Goal: Book appointment/travel/reservation

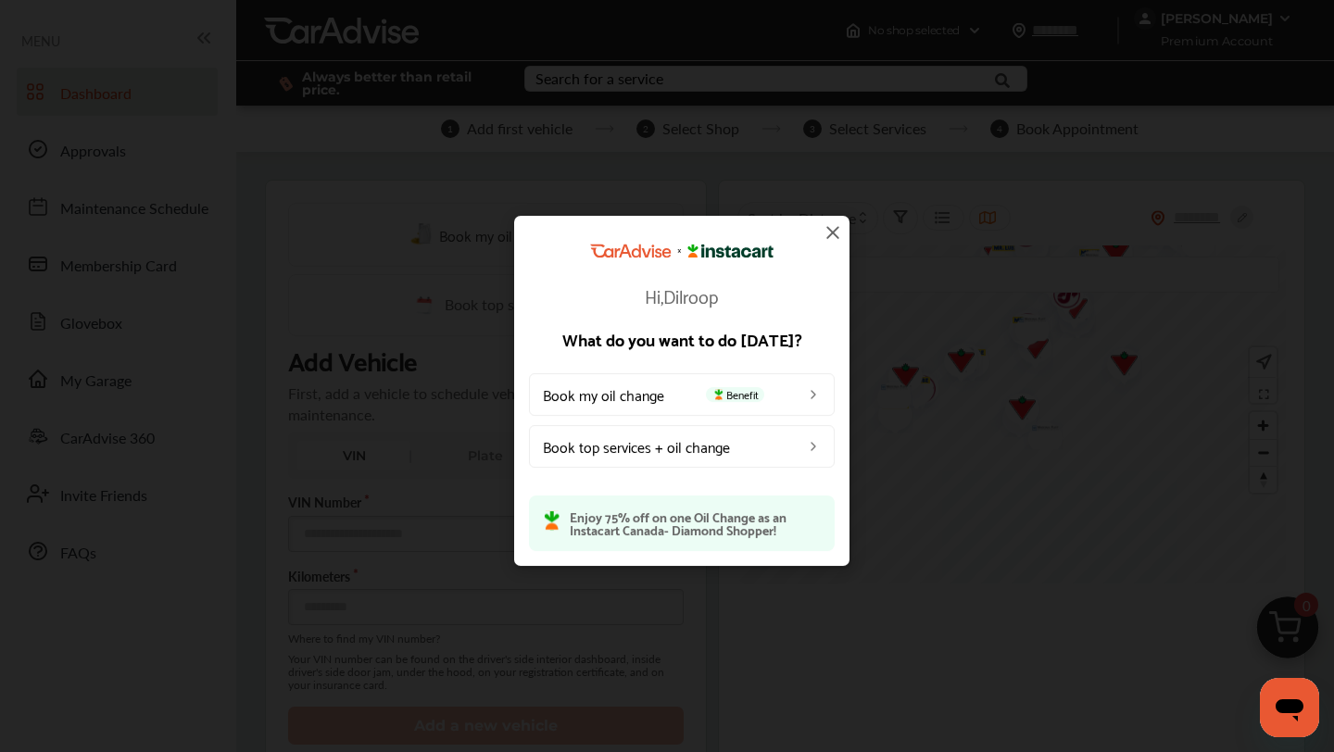
click at [745, 395] on span "Benefit" at bounding box center [735, 394] width 58 height 15
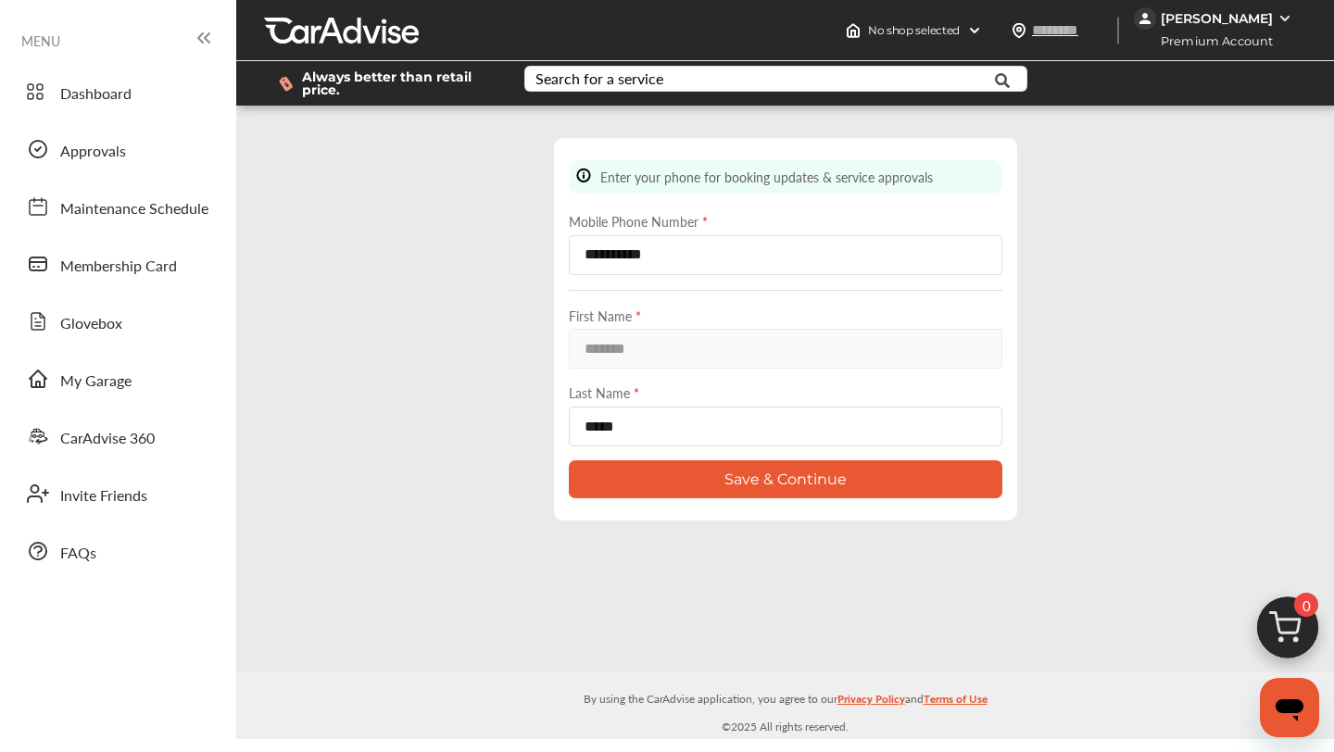
click at [746, 478] on button "Save & Continue" at bounding box center [785, 479] width 433 height 38
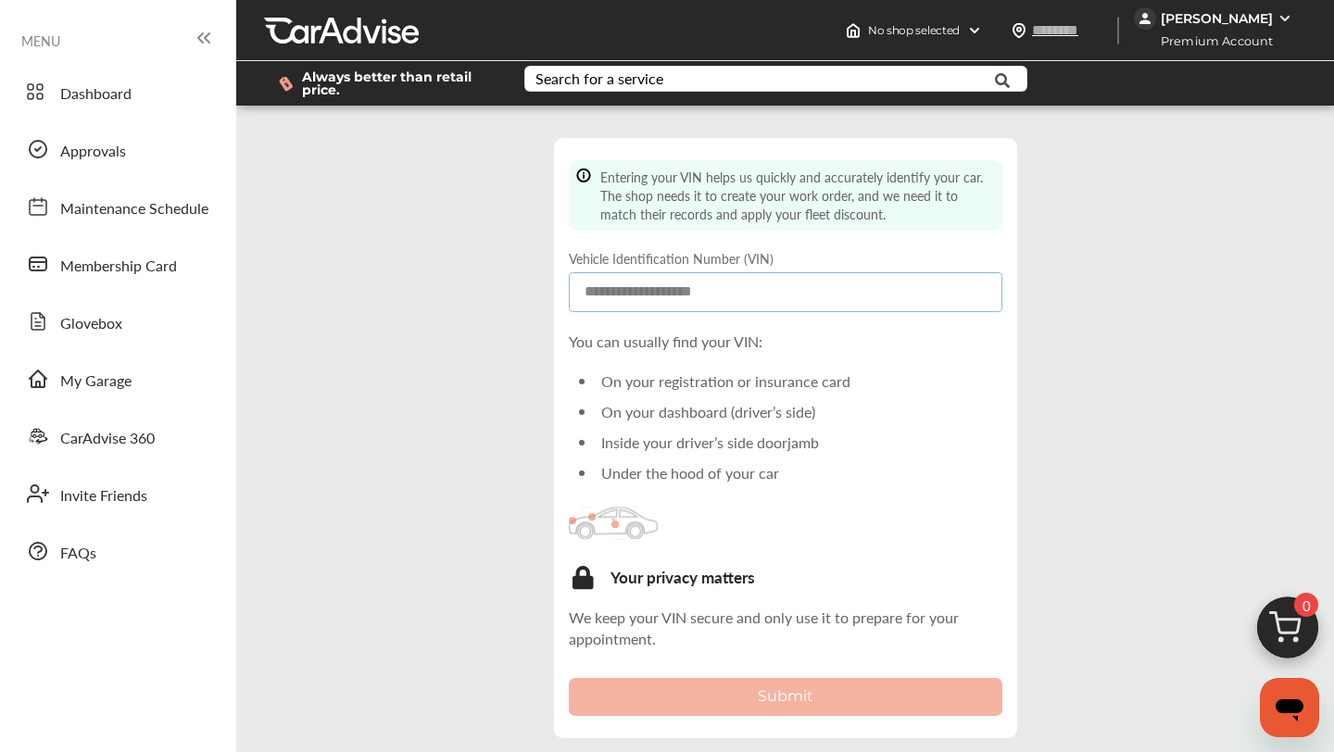
click at [786, 301] on input at bounding box center [785, 292] width 433 height 40
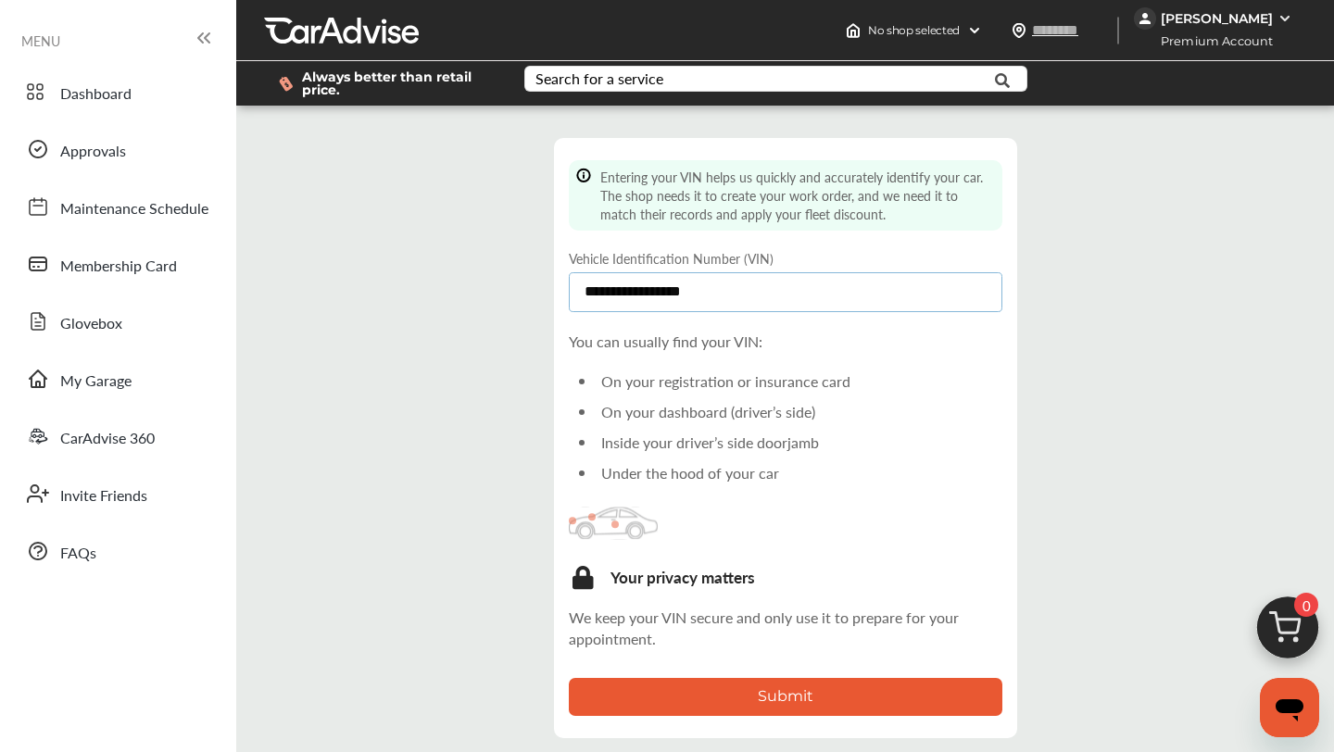
type input "**********"
click at [785, 695] on button "Submit" at bounding box center [785, 697] width 433 height 38
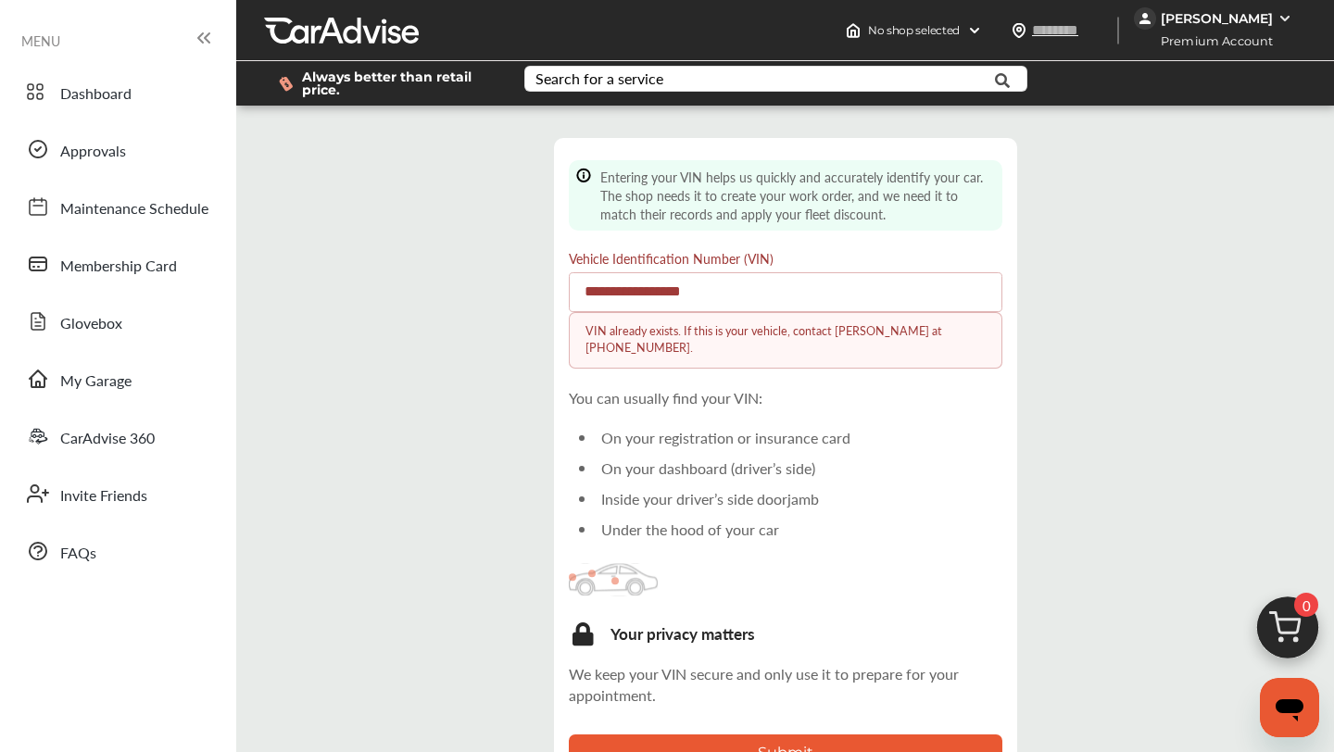
scroll to position [78, 0]
click at [1281, 711] on icon "Open messaging window" at bounding box center [1289, 710] width 28 height 22
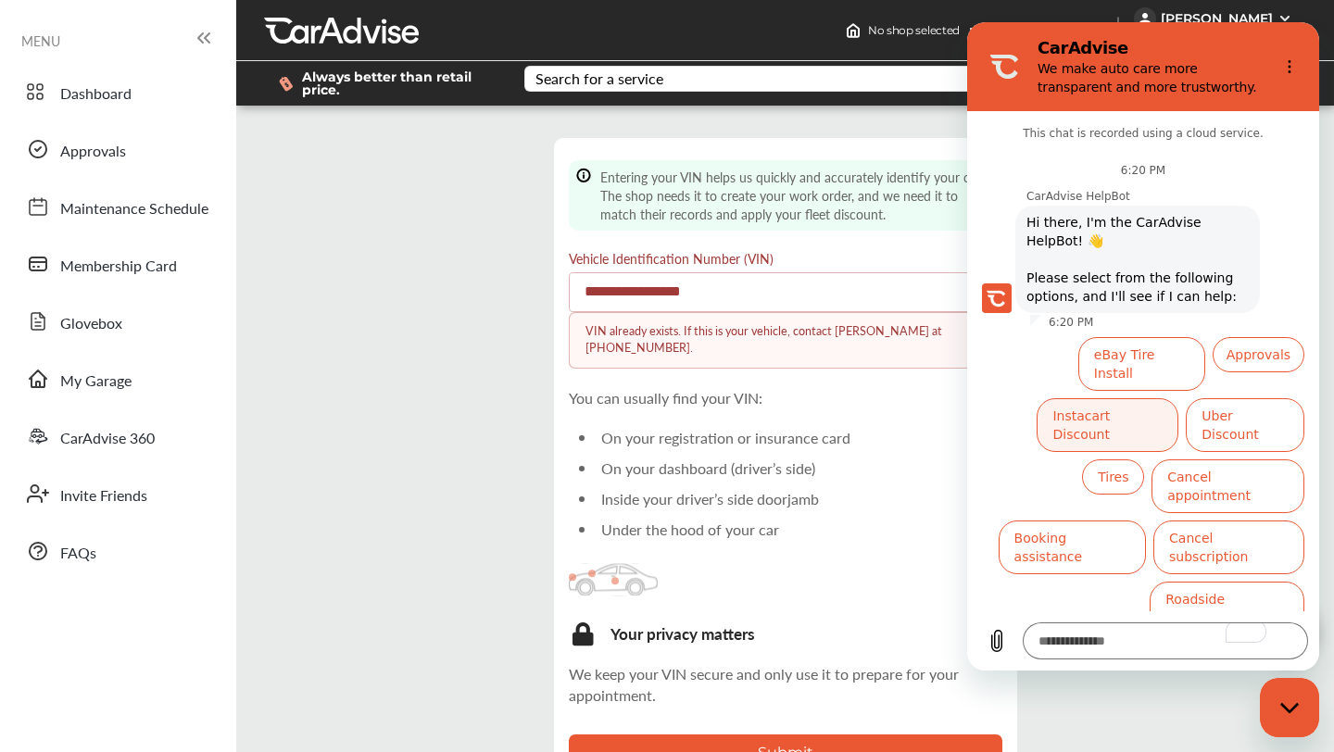
click at [1134, 398] on button "Instacart Discount" at bounding box center [1107, 425] width 142 height 54
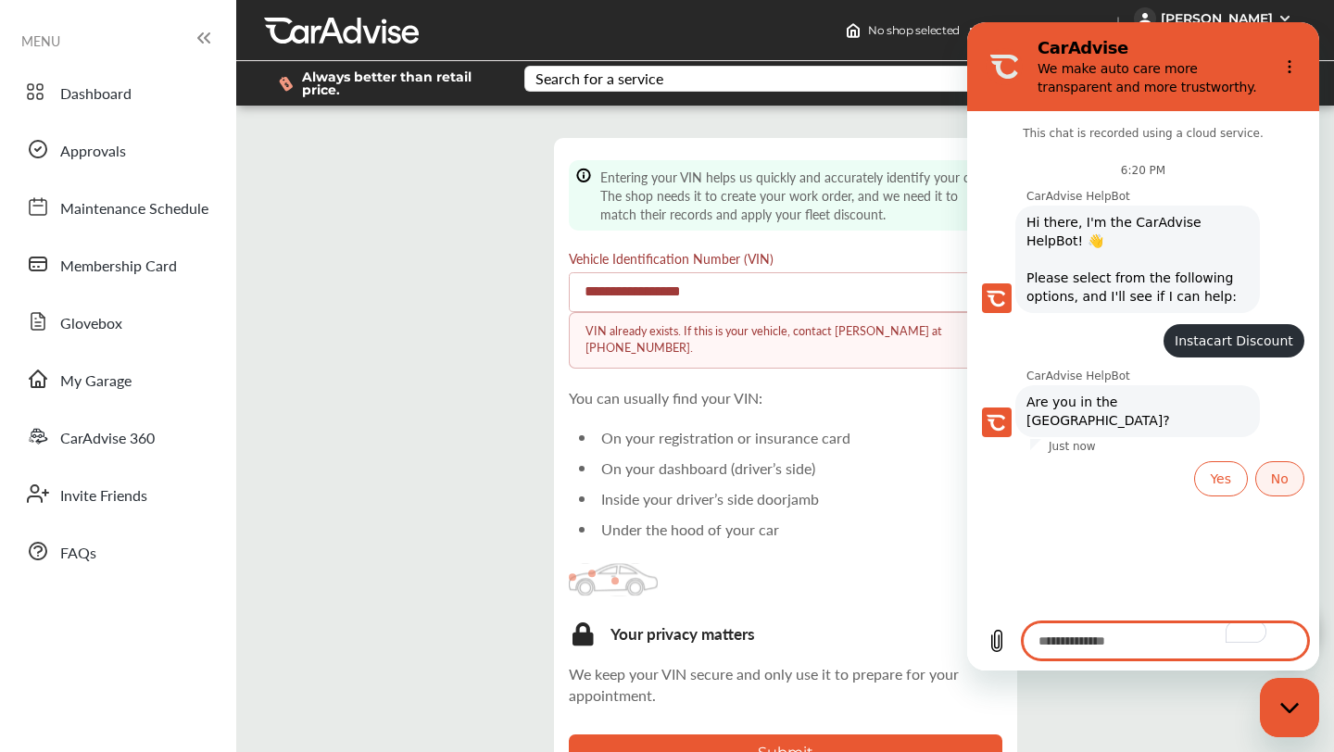
click at [1270, 461] on button "No" at bounding box center [1279, 478] width 49 height 35
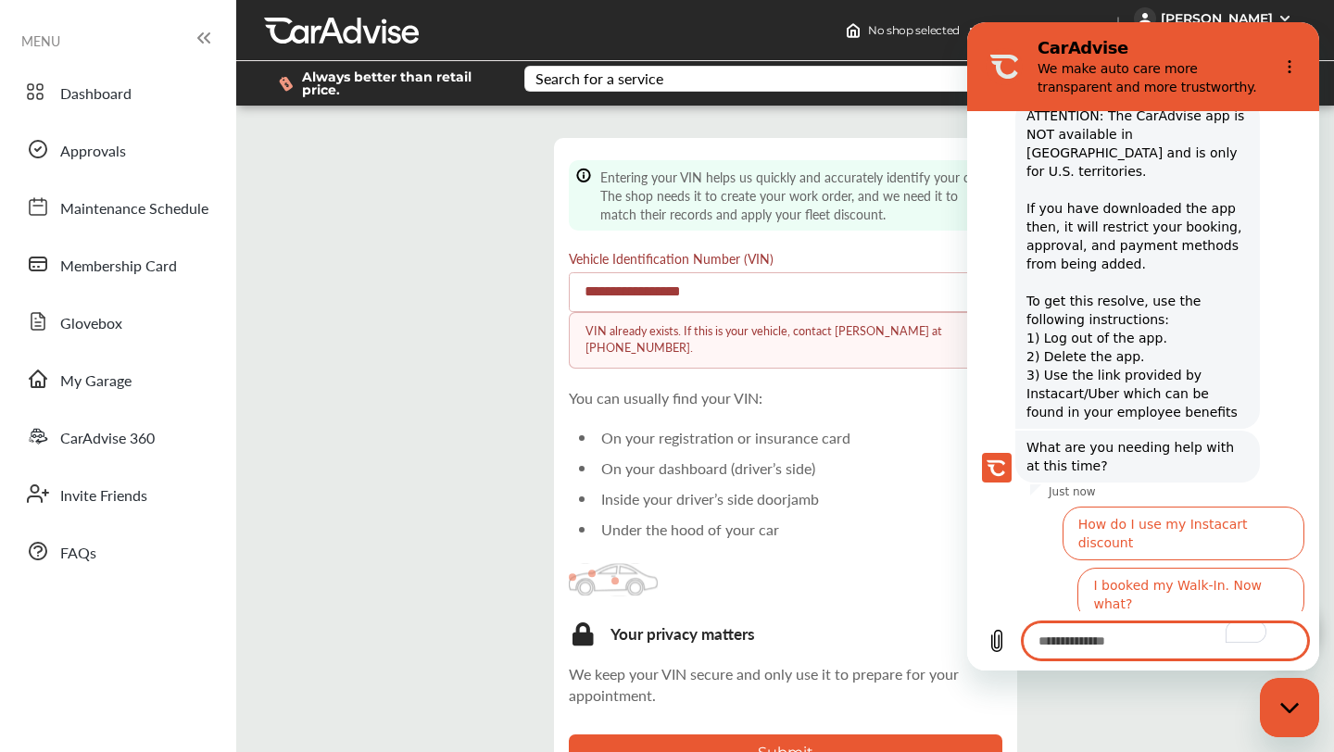
scroll to position [412, 0]
click at [1205, 371] on span "ATTENTION: The CarAdvise app is NOT available in Canada and is only for U.S. te…" at bounding box center [1137, 262] width 222 height 315
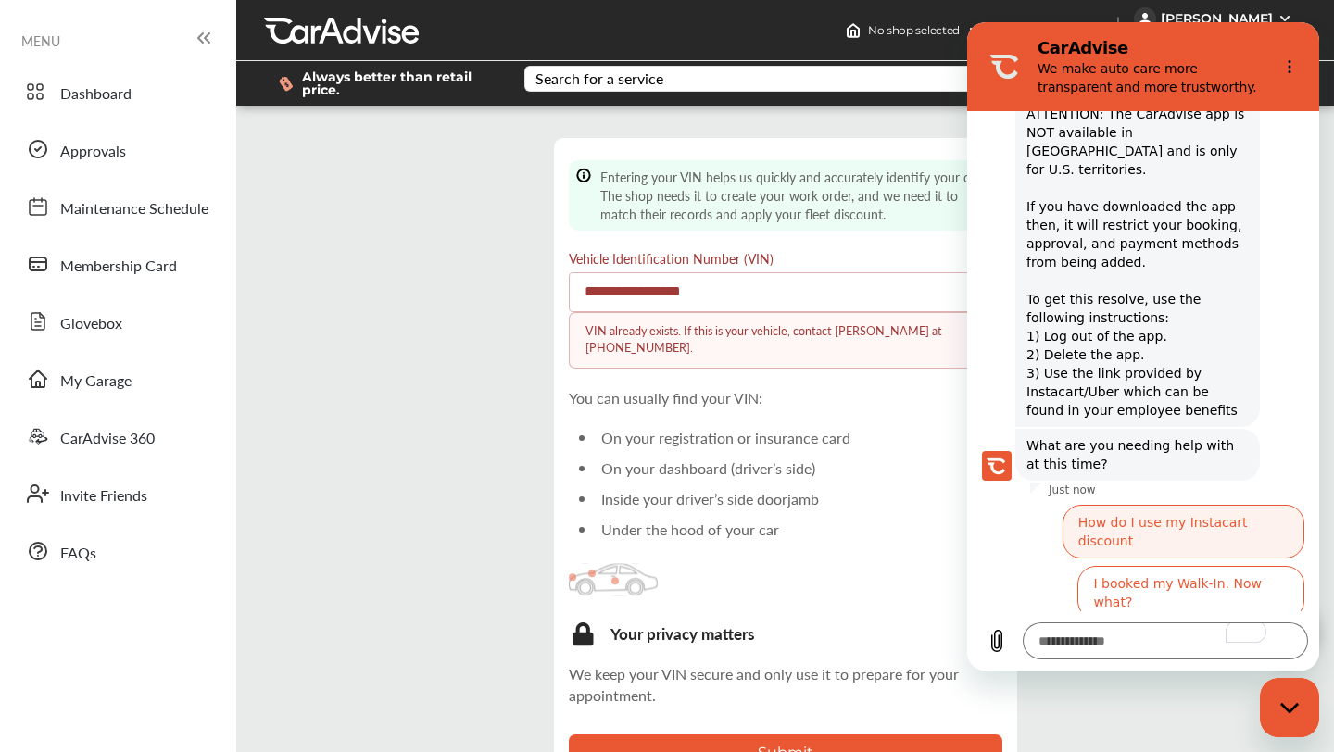
click at [1191, 505] on button "How do I use my Instacart discount" at bounding box center [1183, 532] width 242 height 54
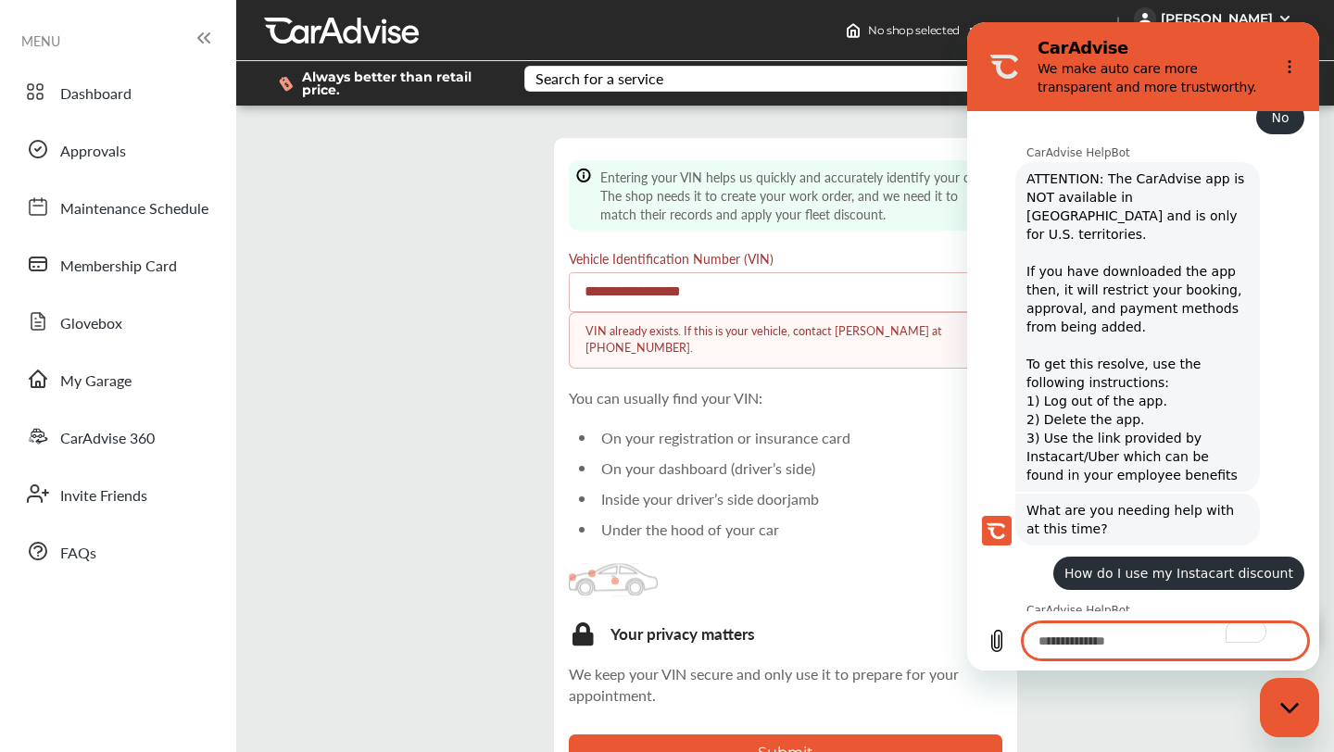
scroll to position [345, 0]
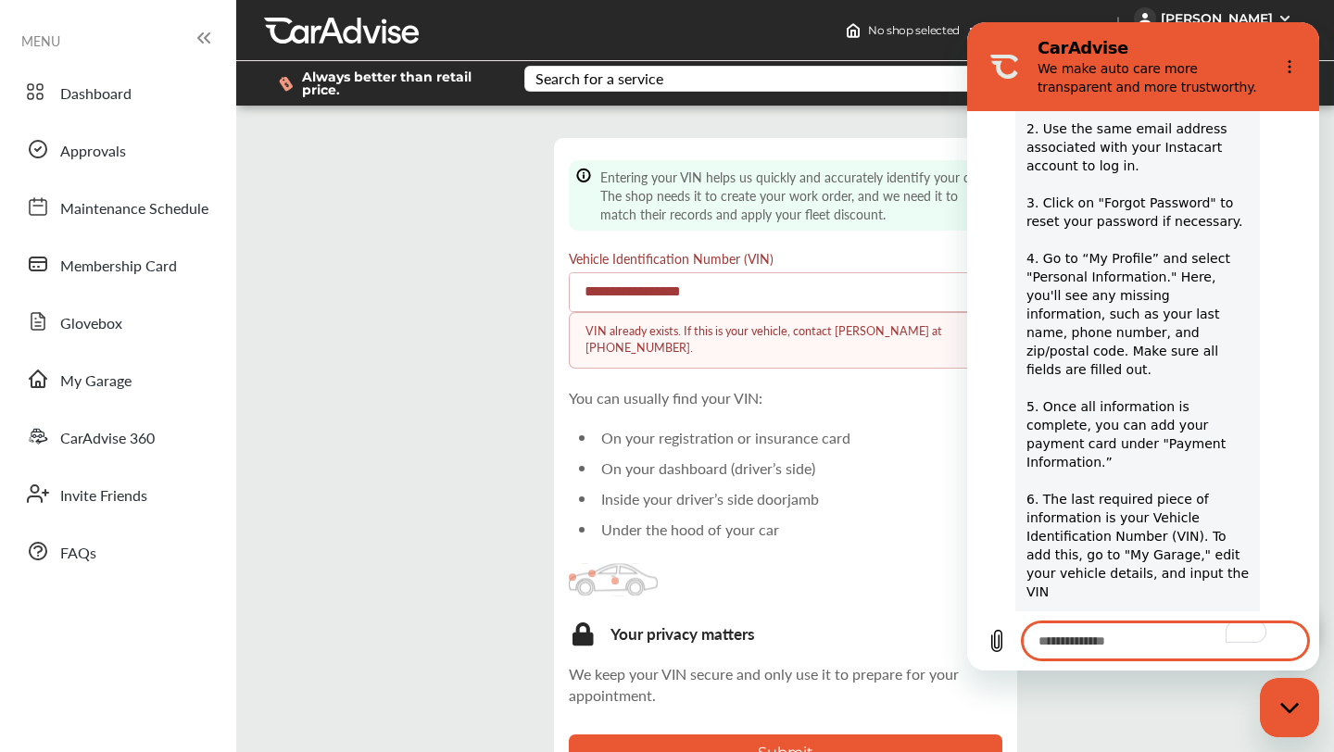
type textarea "*"
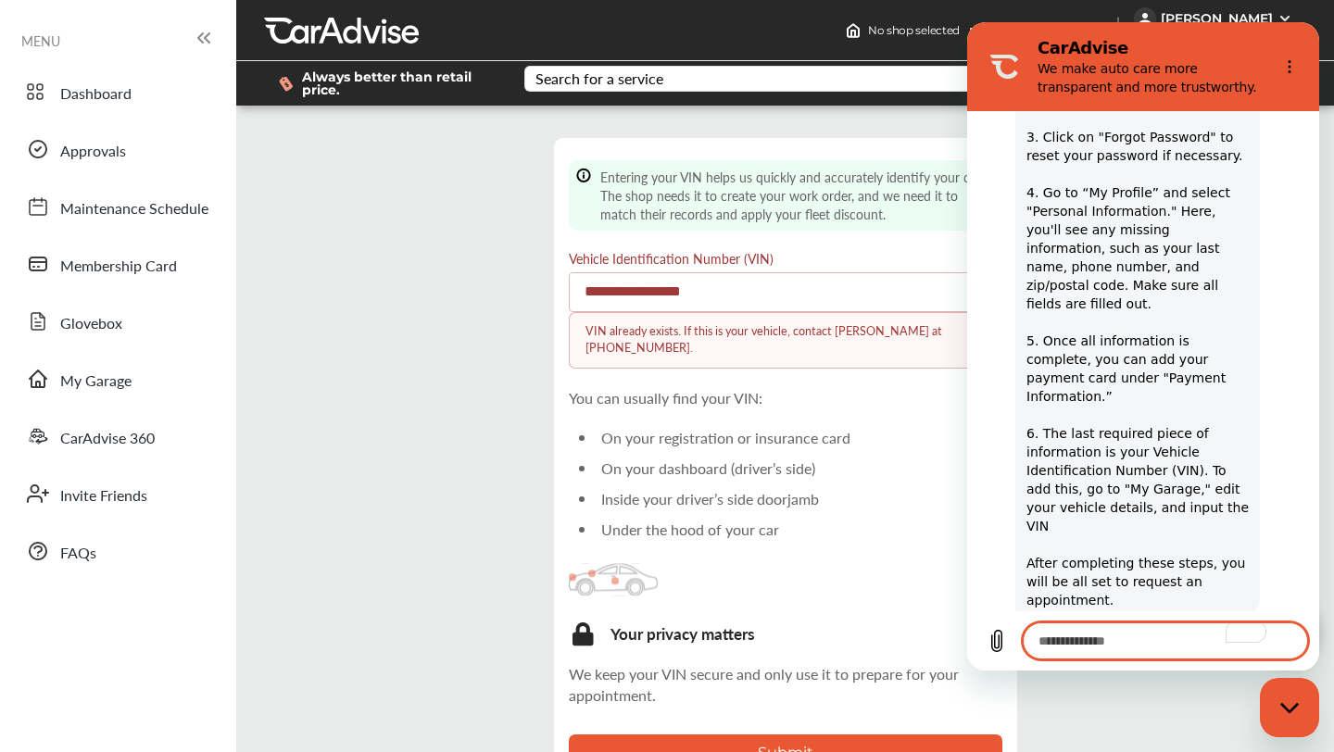
scroll to position [1054, 0]
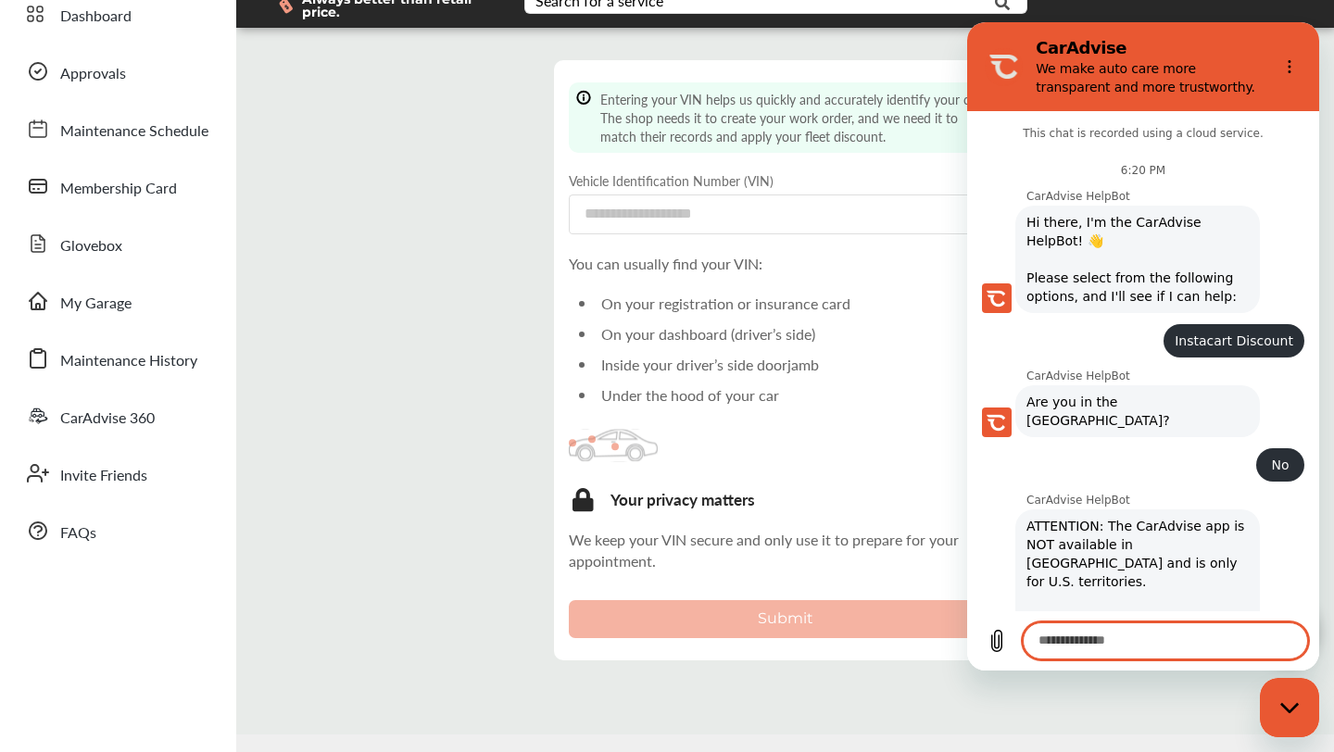
scroll to position [1103, 0]
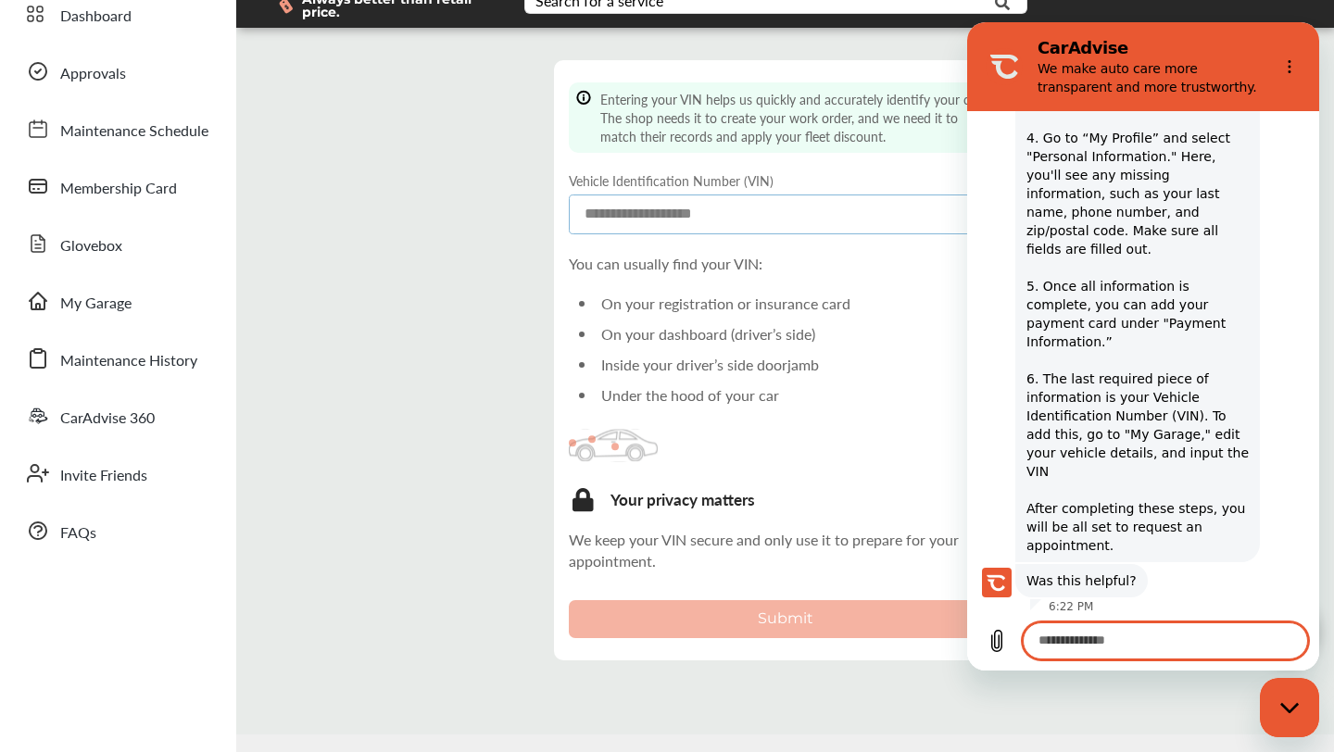
click at [684, 218] on input at bounding box center [785, 214] width 433 height 40
click at [1286, 702] on icon "Close messaging window" at bounding box center [1289, 708] width 19 height 12
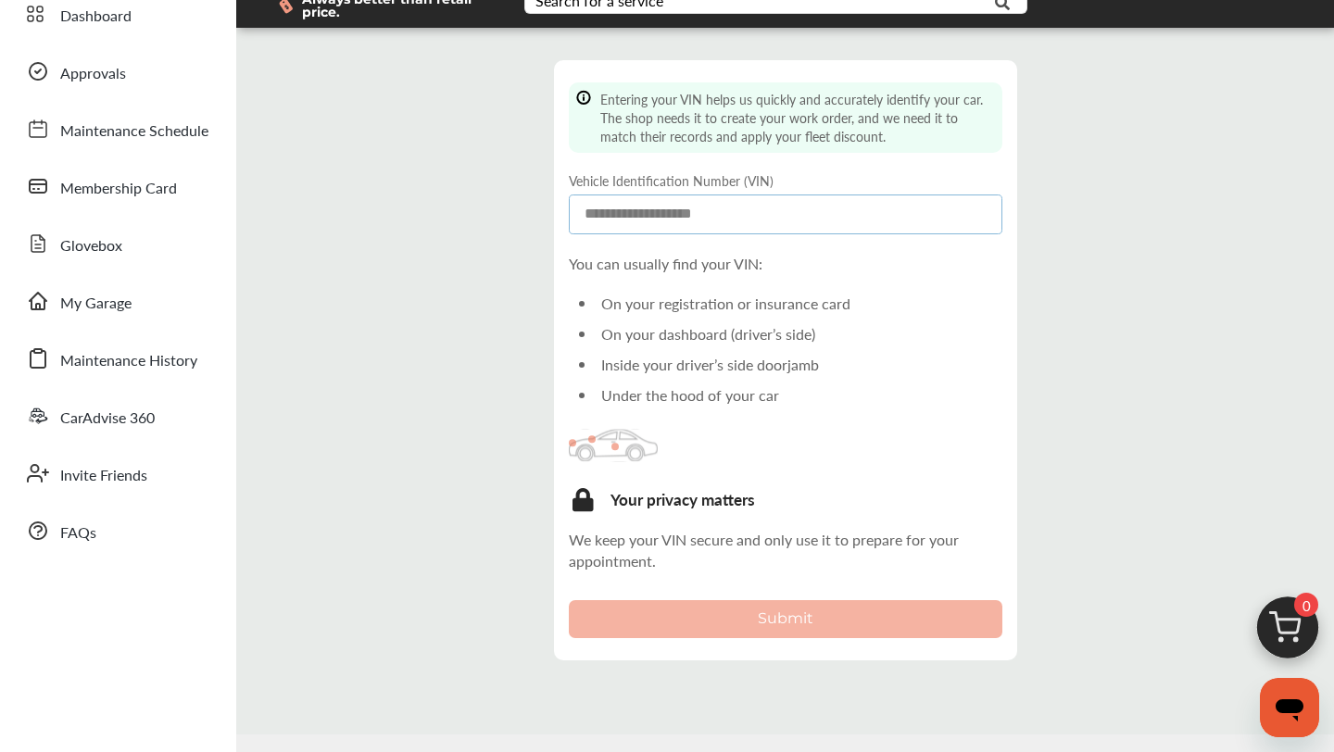
click at [759, 225] on input at bounding box center [785, 214] width 433 height 40
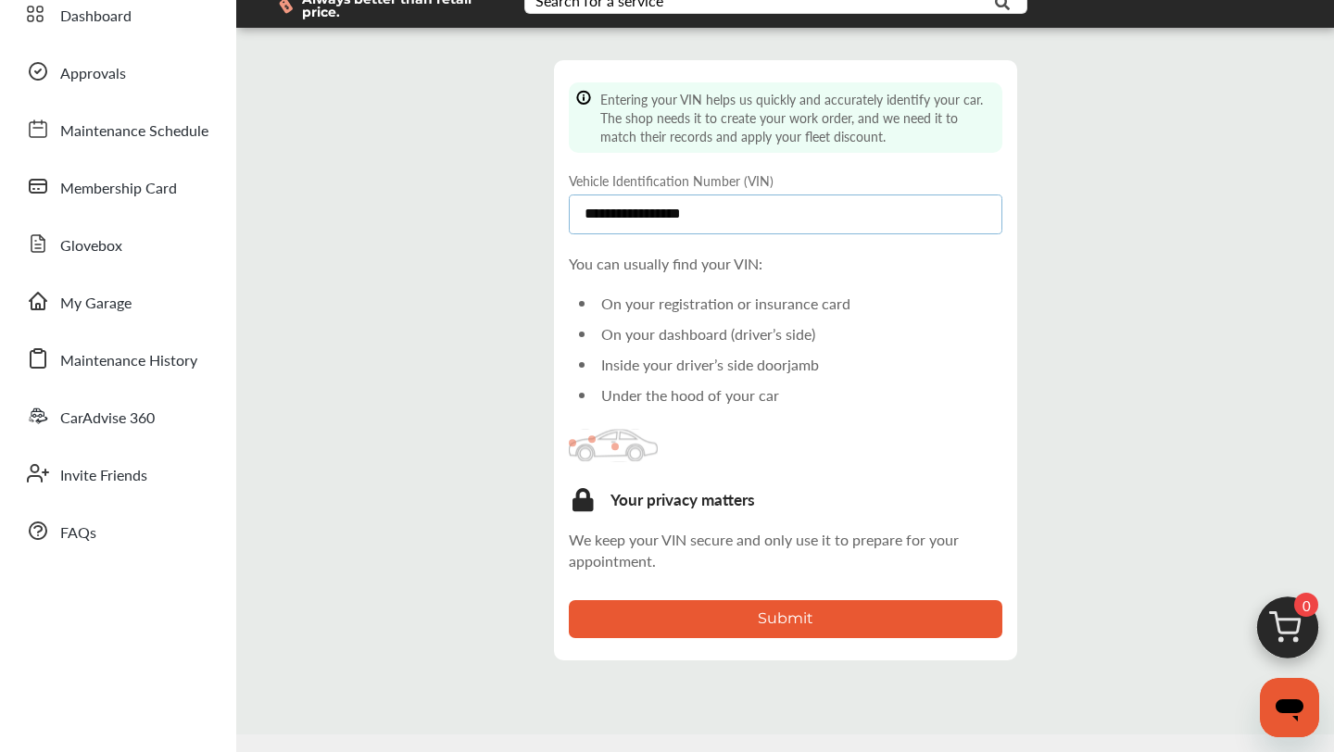
type input "**********"
click at [801, 608] on button "Submit" at bounding box center [785, 619] width 433 height 38
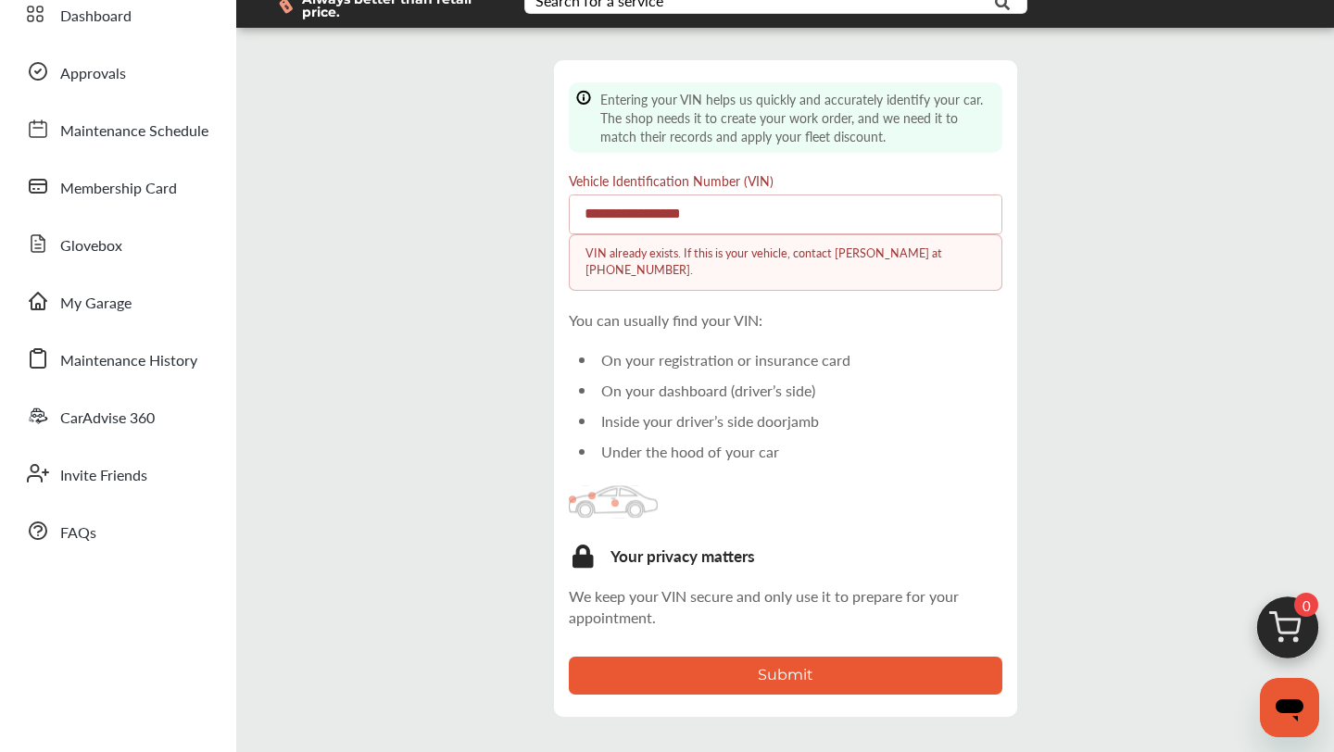
click at [793, 666] on button "Submit" at bounding box center [785, 676] width 433 height 38
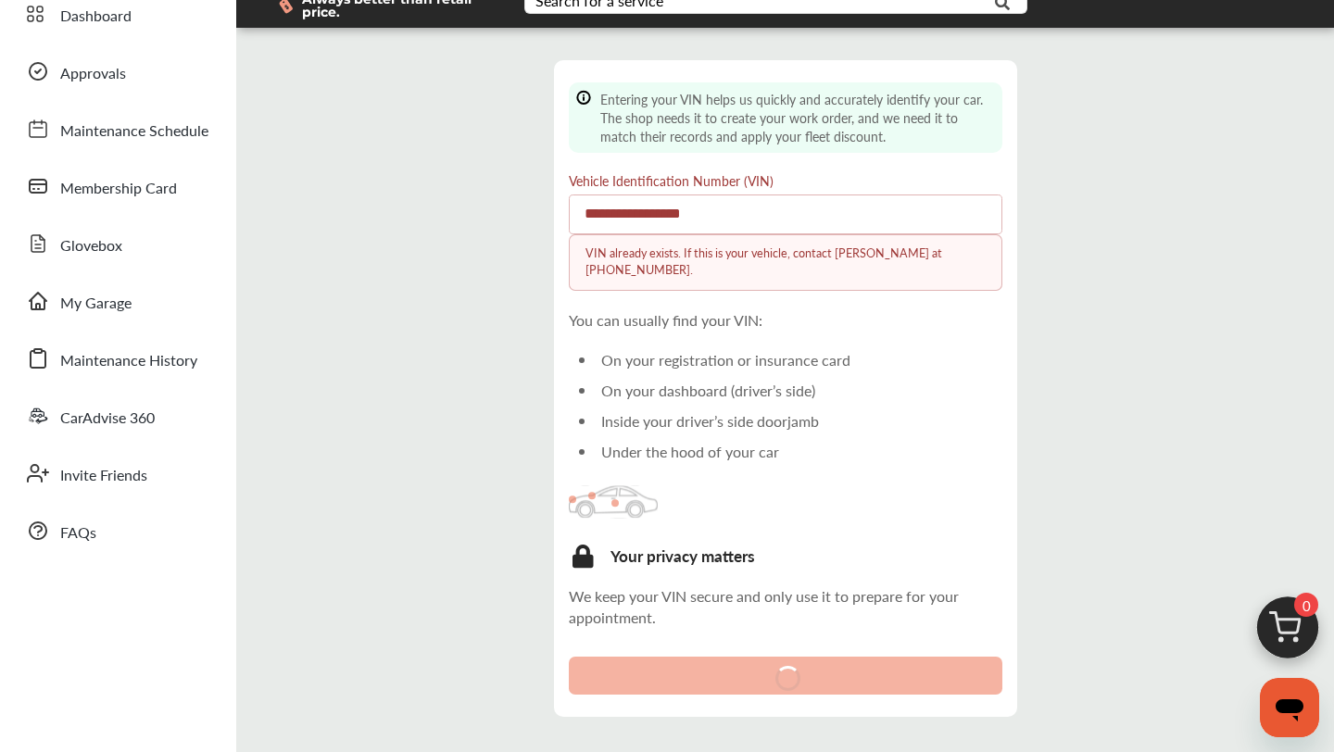
click at [793, 666] on button "Submit" at bounding box center [785, 676] width 433 height 38
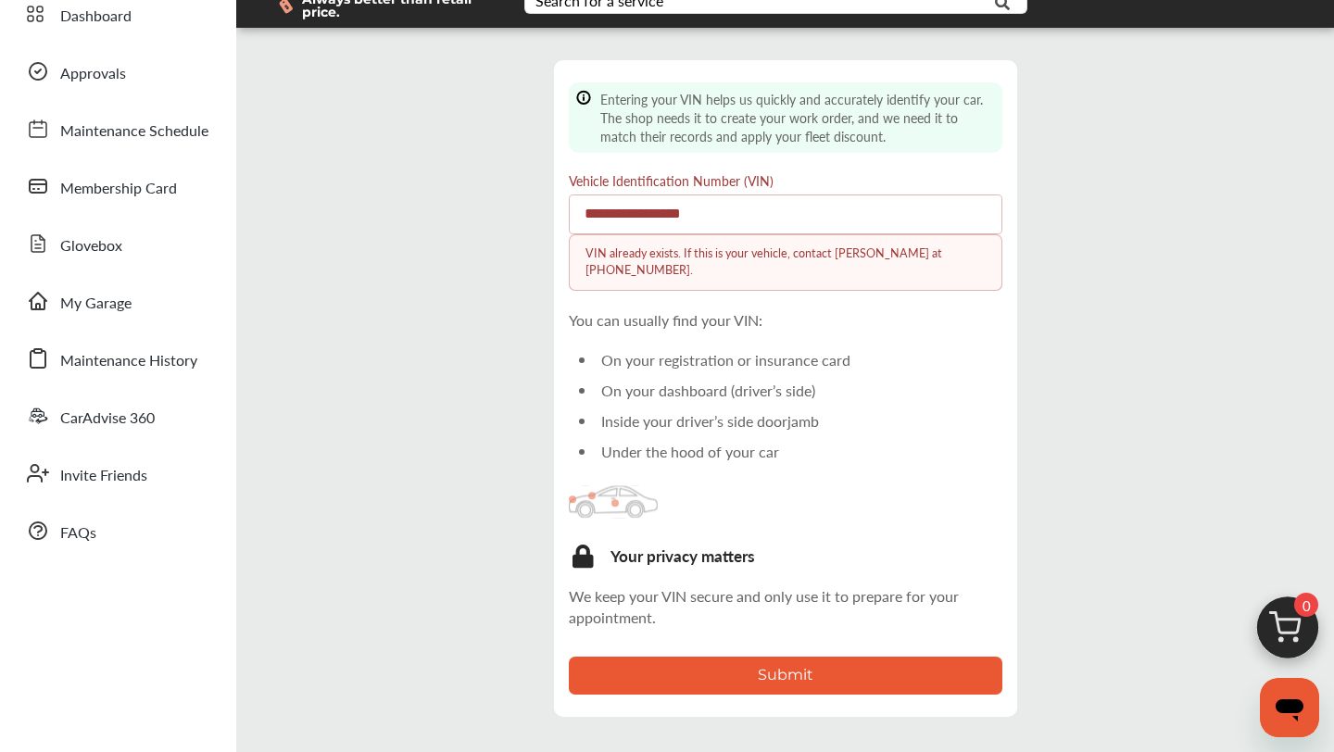
click at [793, 666] on button "Submit" at bounding box center [785, 676] width 433 height 38
click at [684, 208] on input "**********" at bounding box center [785, 214] width 433 height 40
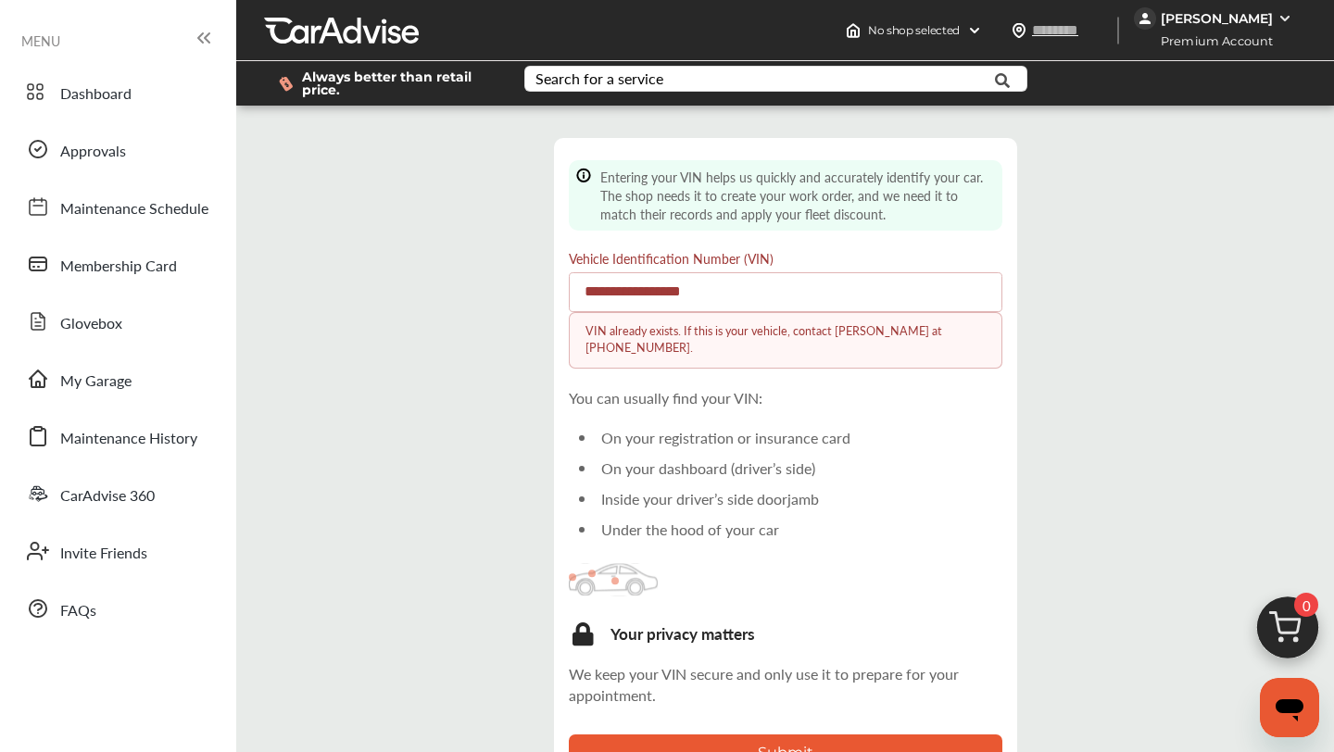
click at [1277, 22] on img at bounding box center [1284, 18] width 15 height 15
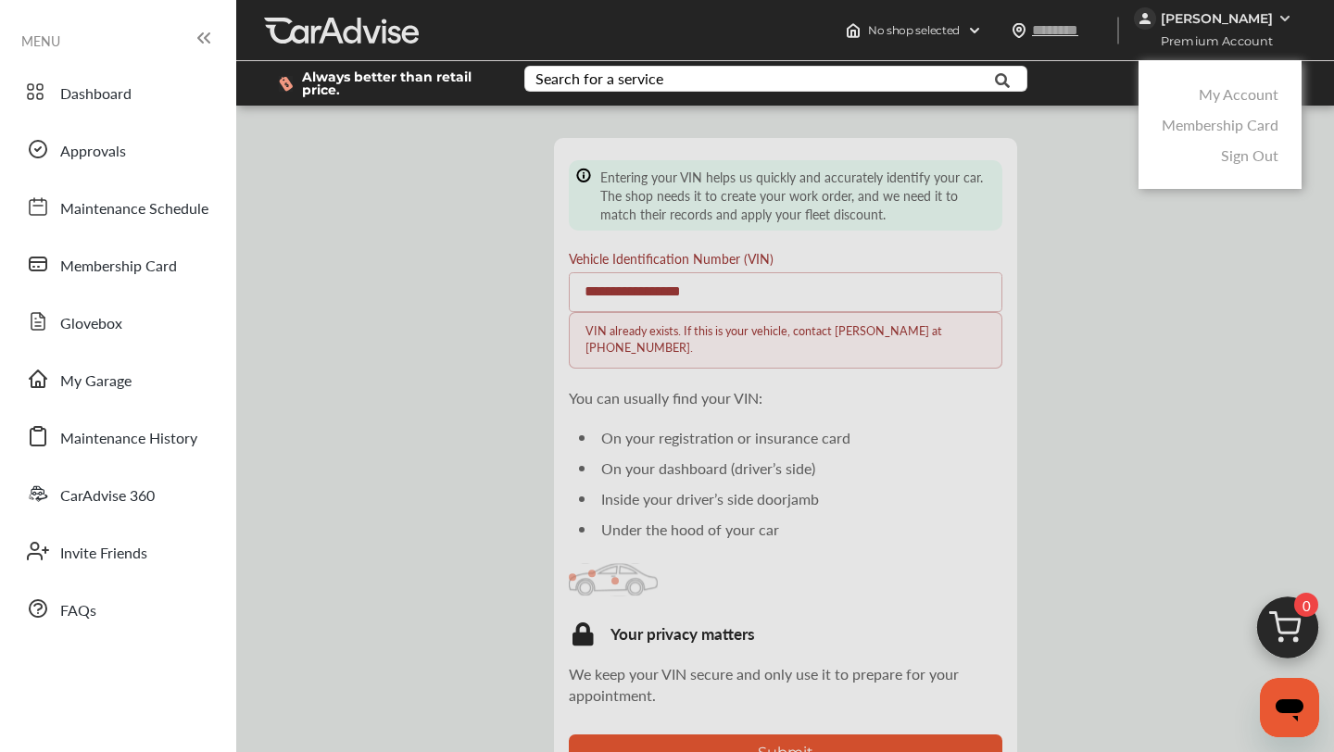
click at [1254, 155] on link "Sign Out" at bounding box center [1249, 154] width 57 height 21
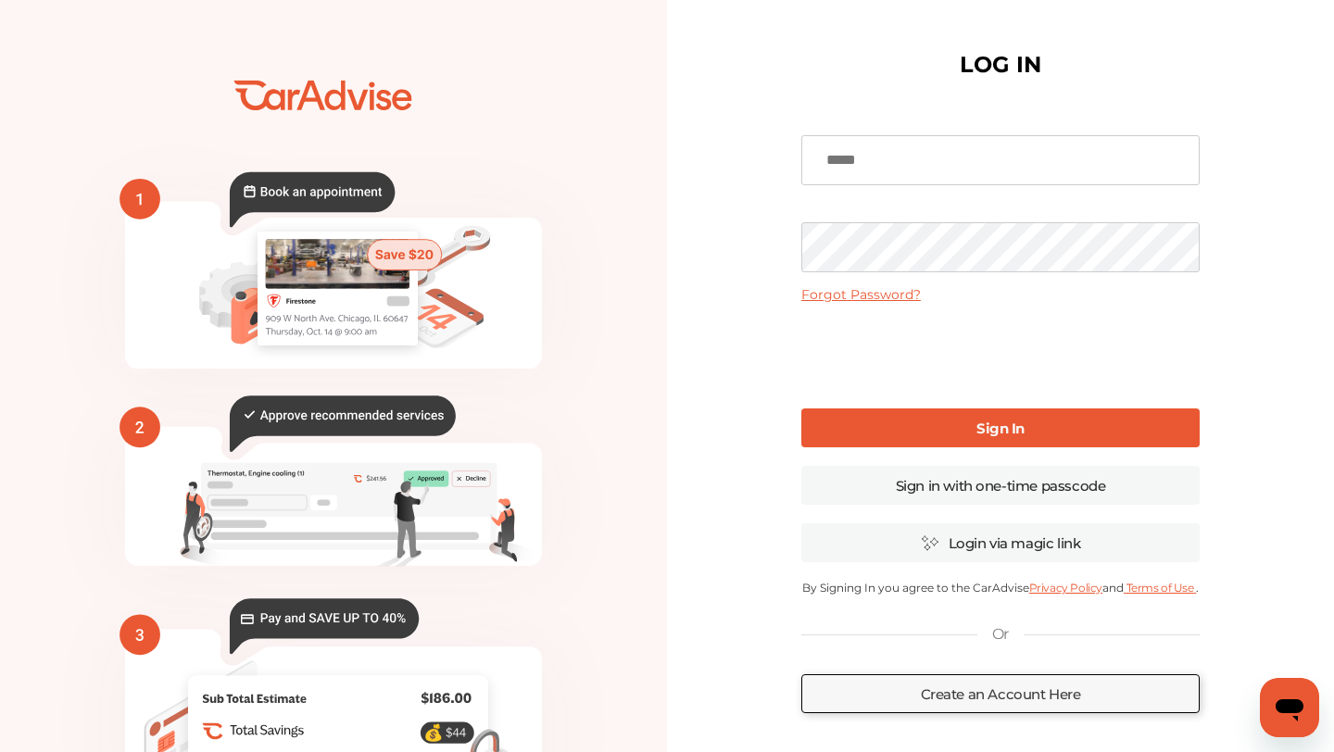
type input "**********"
click at [931, 433] on link "Sign In" at bounding box center [1000, 427] width 398 height 39
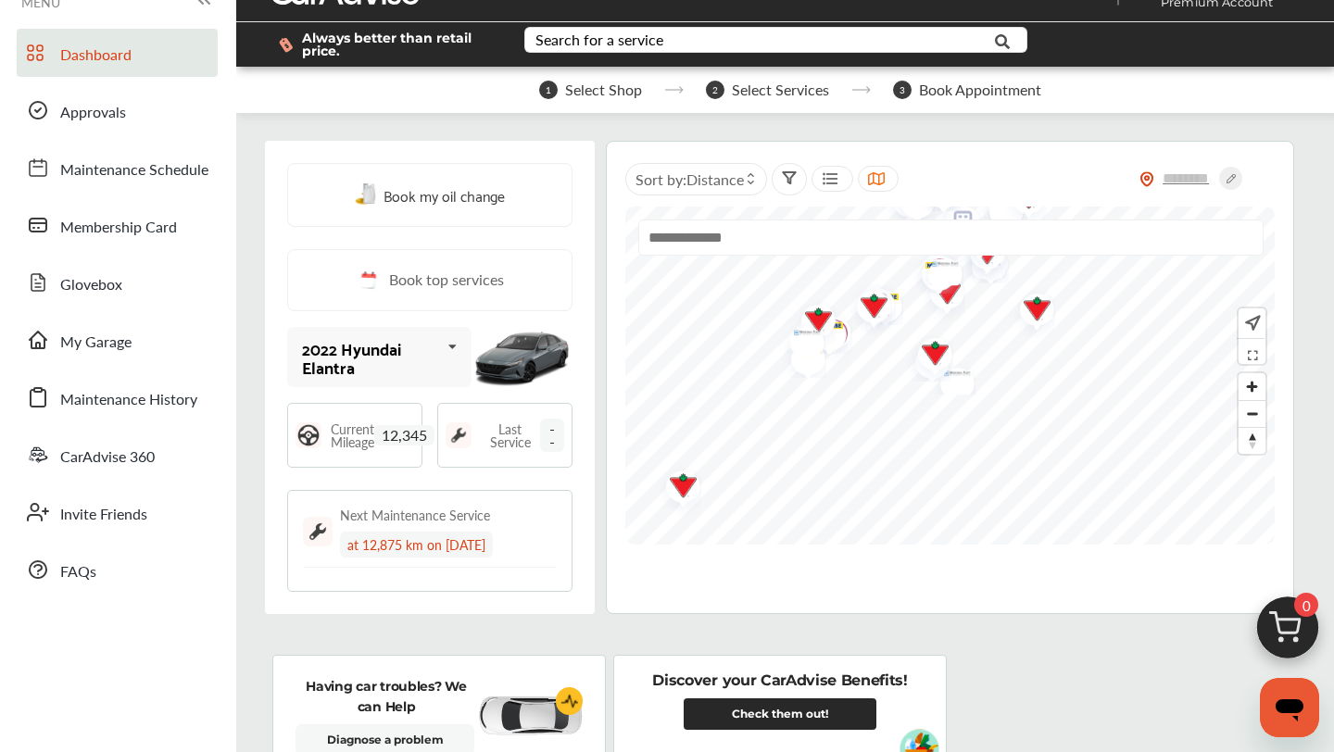
scroll to position [28, 0]
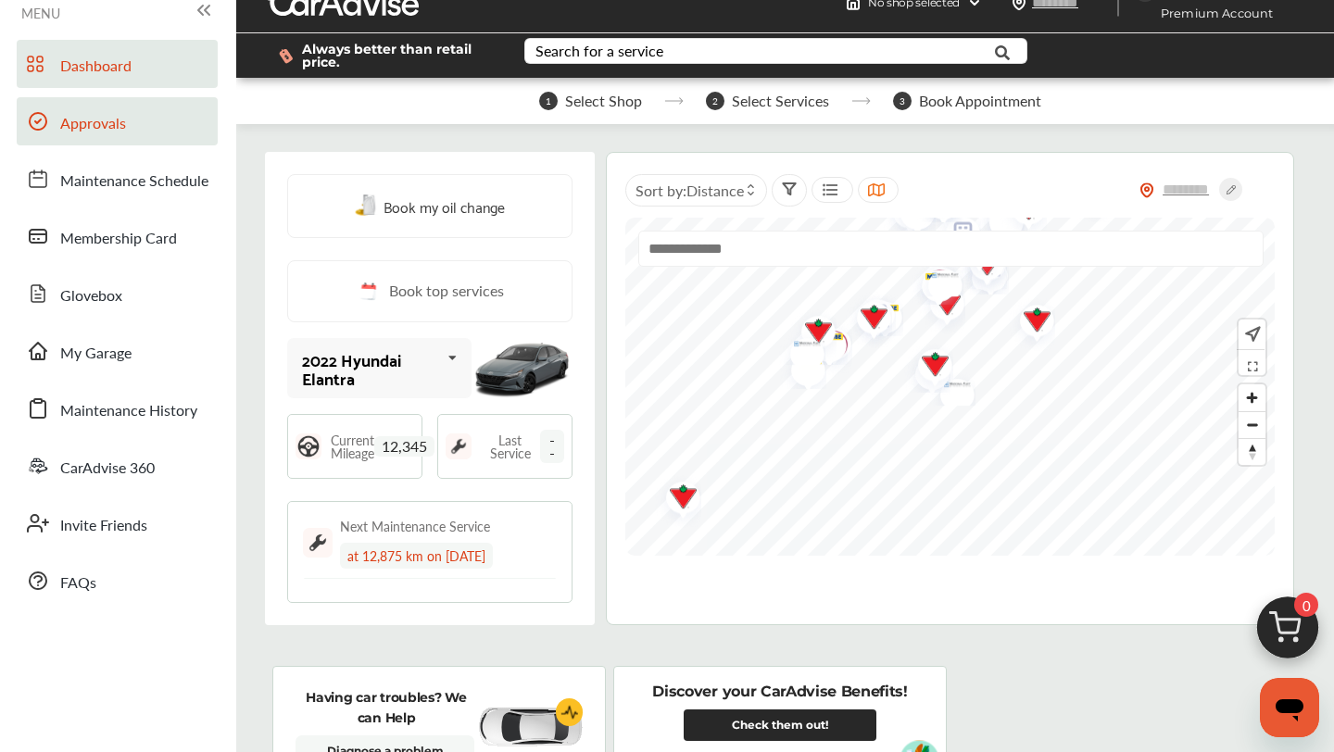
click at [153, 141] on link "Approvals" at bounding box center [117, 121] width 201 height 48
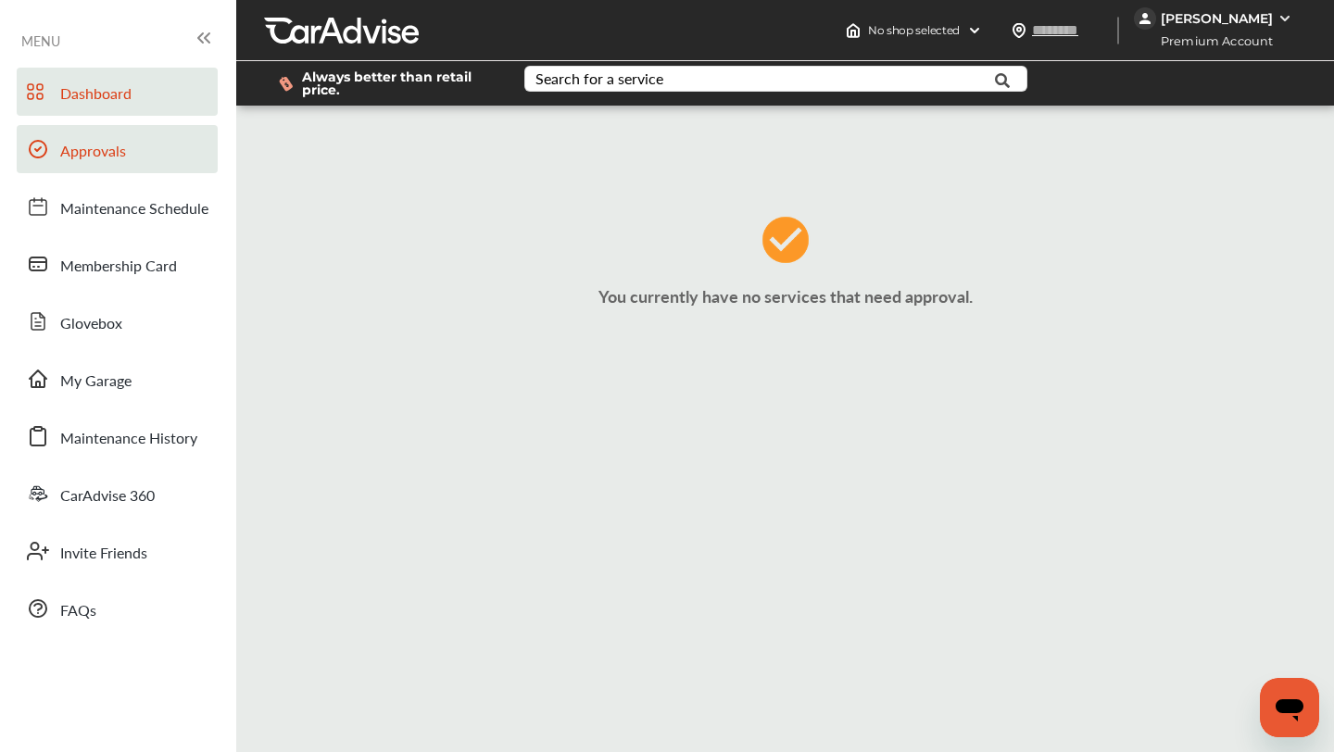
click at [149, 93] on link "Dashboard" at bounding box center [117, 92] width 201 height 48
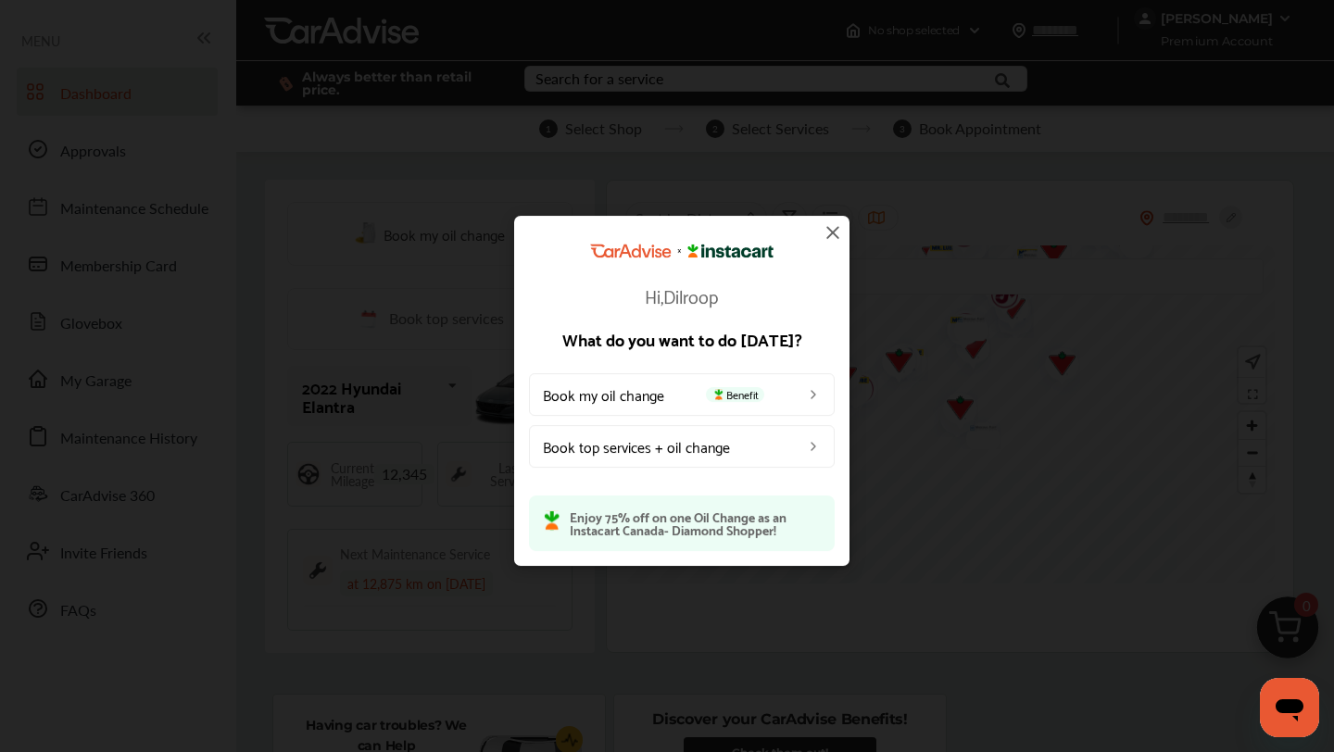
click at [721, 401] on span "Benefit" at bounding box center [735, 394] width 58 height 15
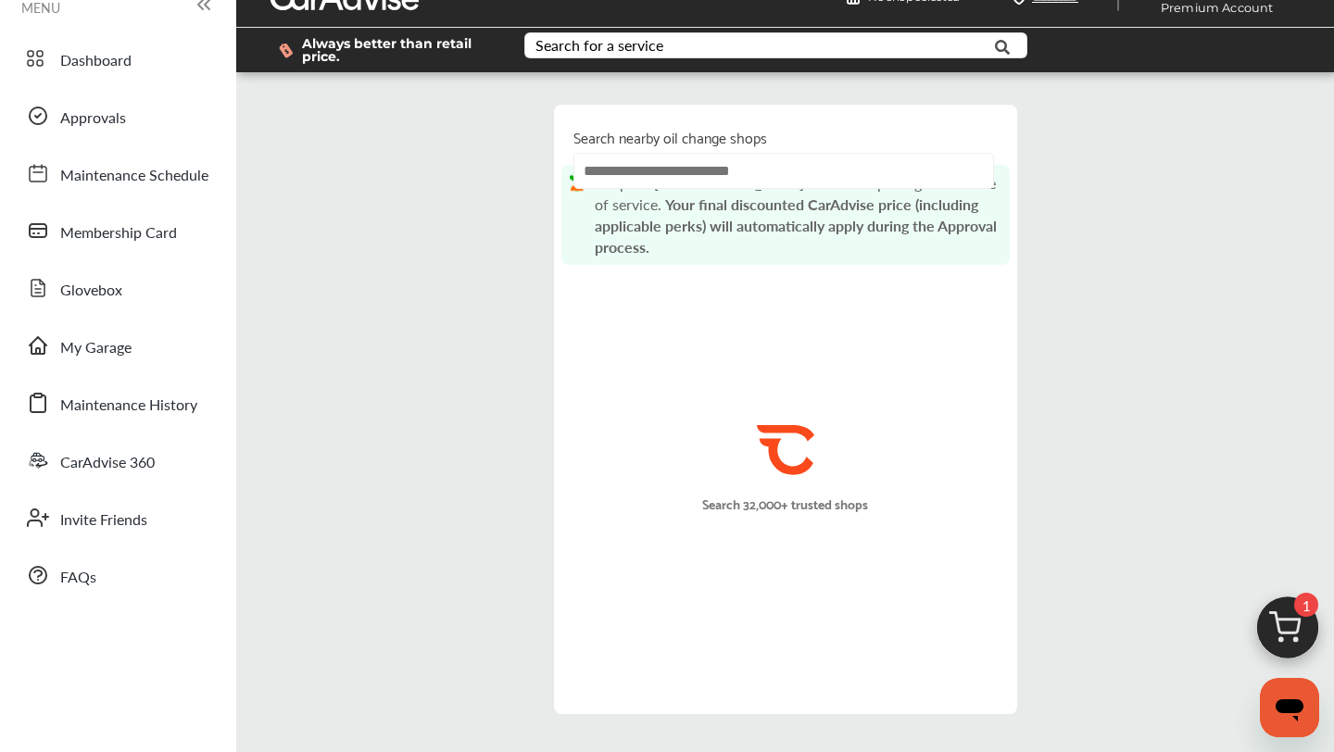
scroll to position [44, 0]
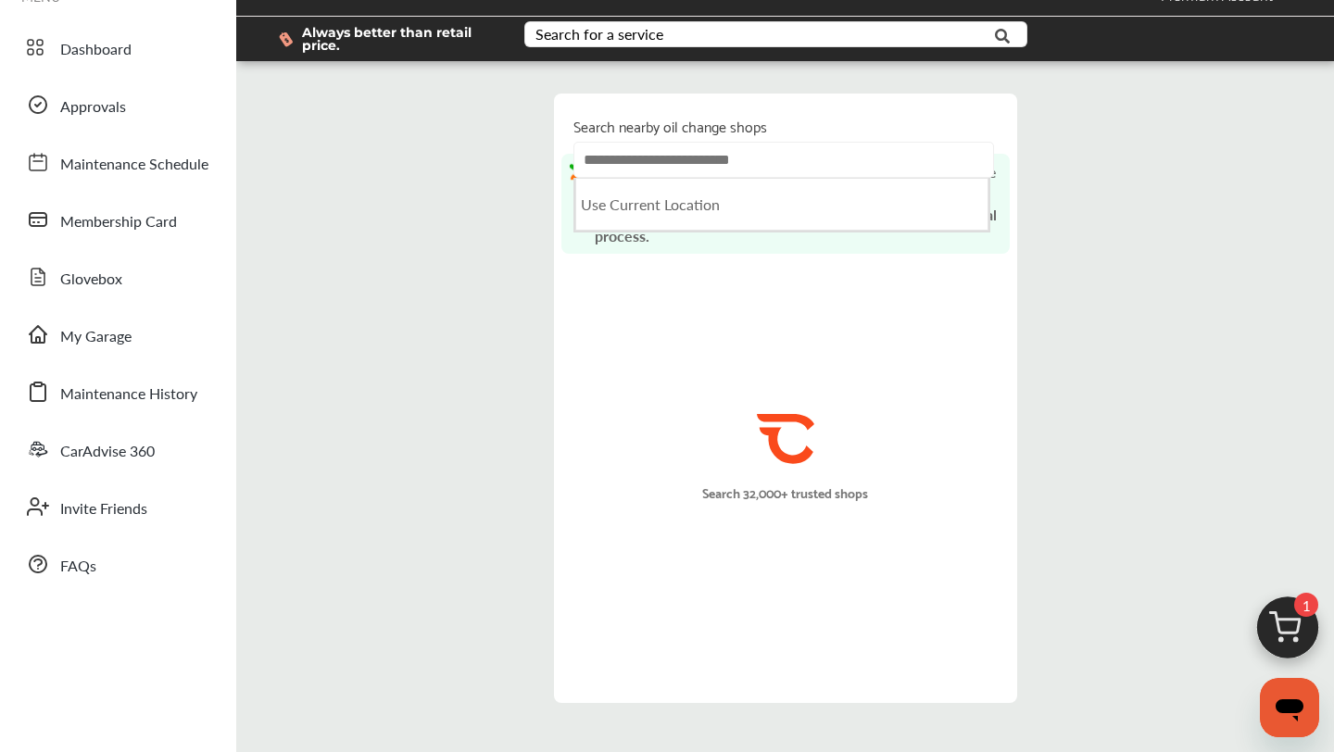
click at [785, 160] on input "text" at bounding box center [783, 160] width 420 height 36
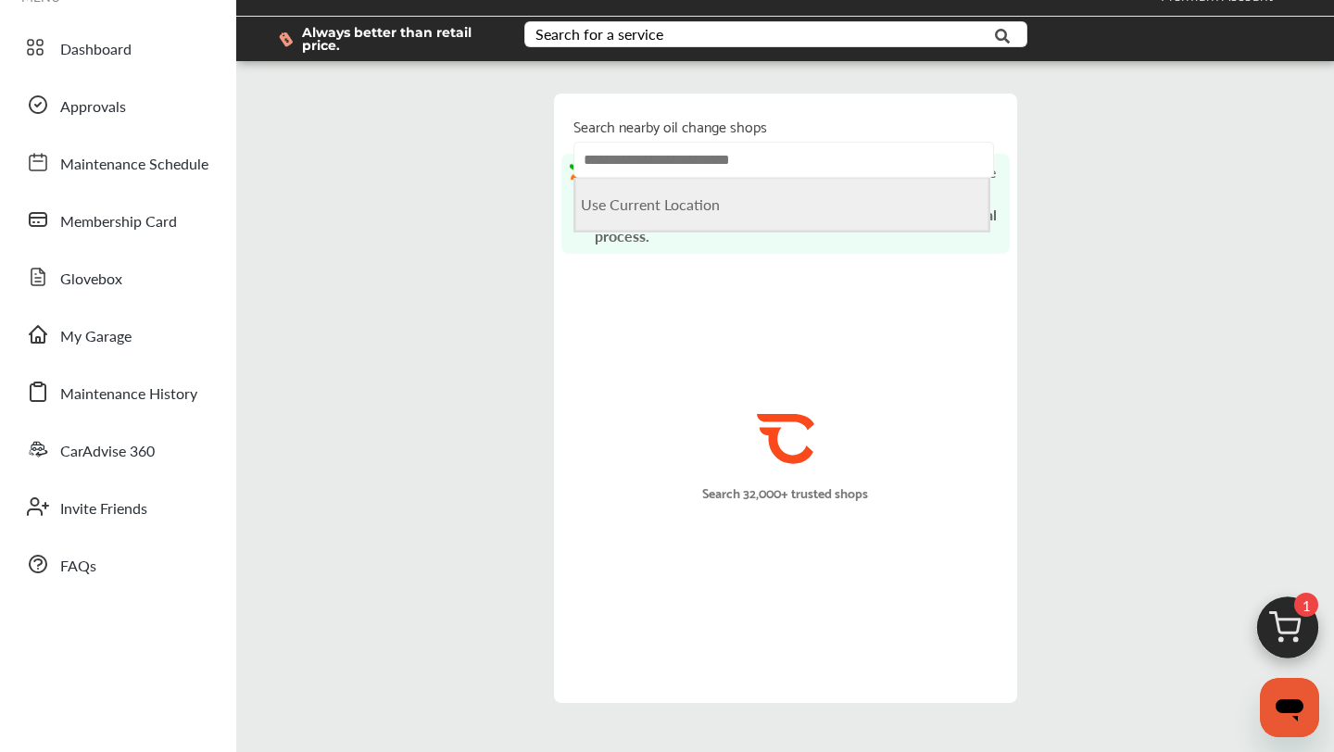
click at [674, 203] on Location "Use Current Location" at bounding box center [781, 204] width 413 height 53
type input "**********"
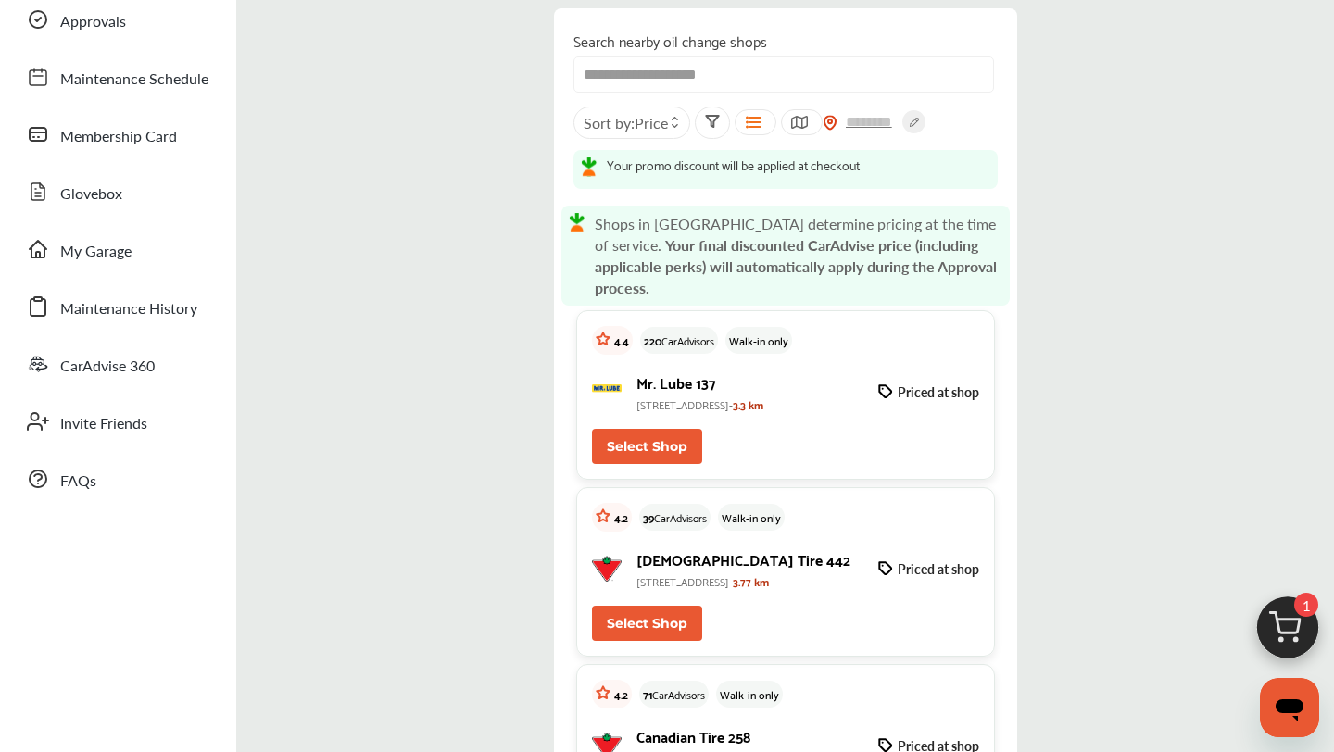
scroll to position [132, 0]
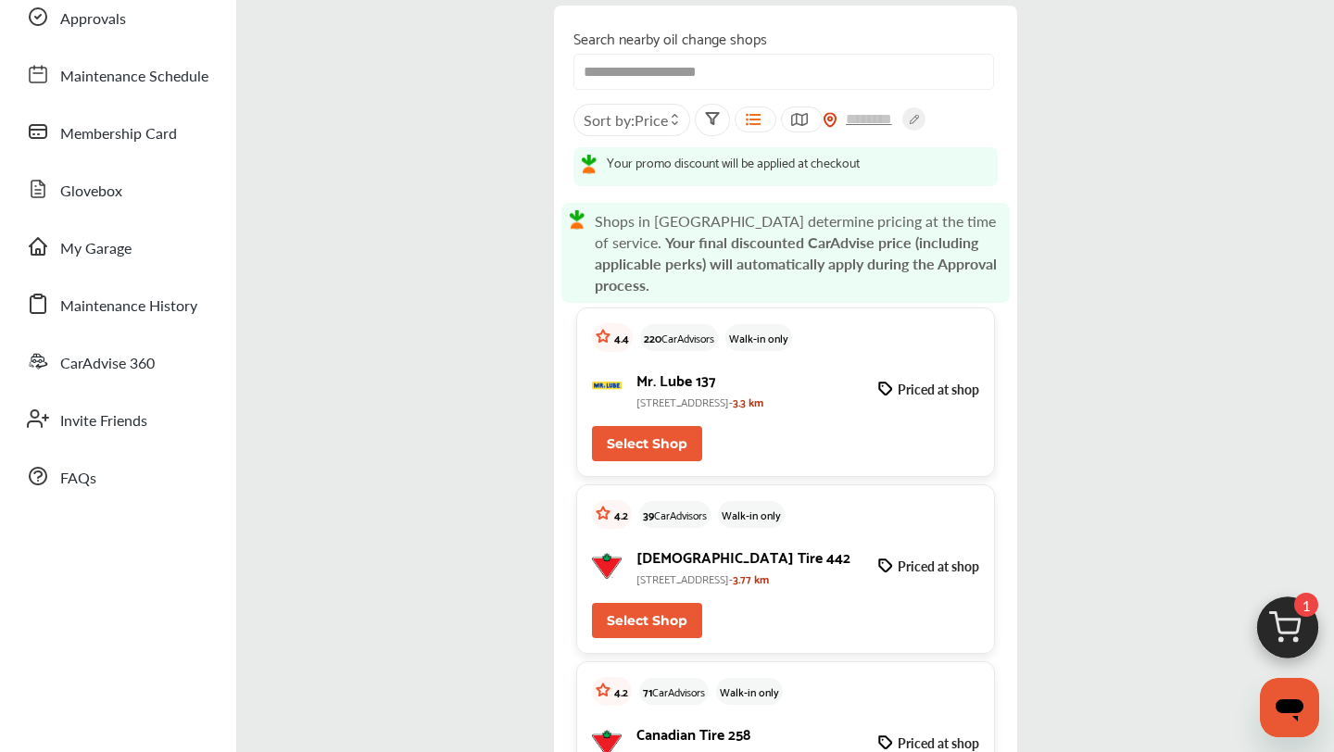
click at [657, 426] on button "Select Shop" at bounding box center [647, 443] width 110 height 35
type input "*******"
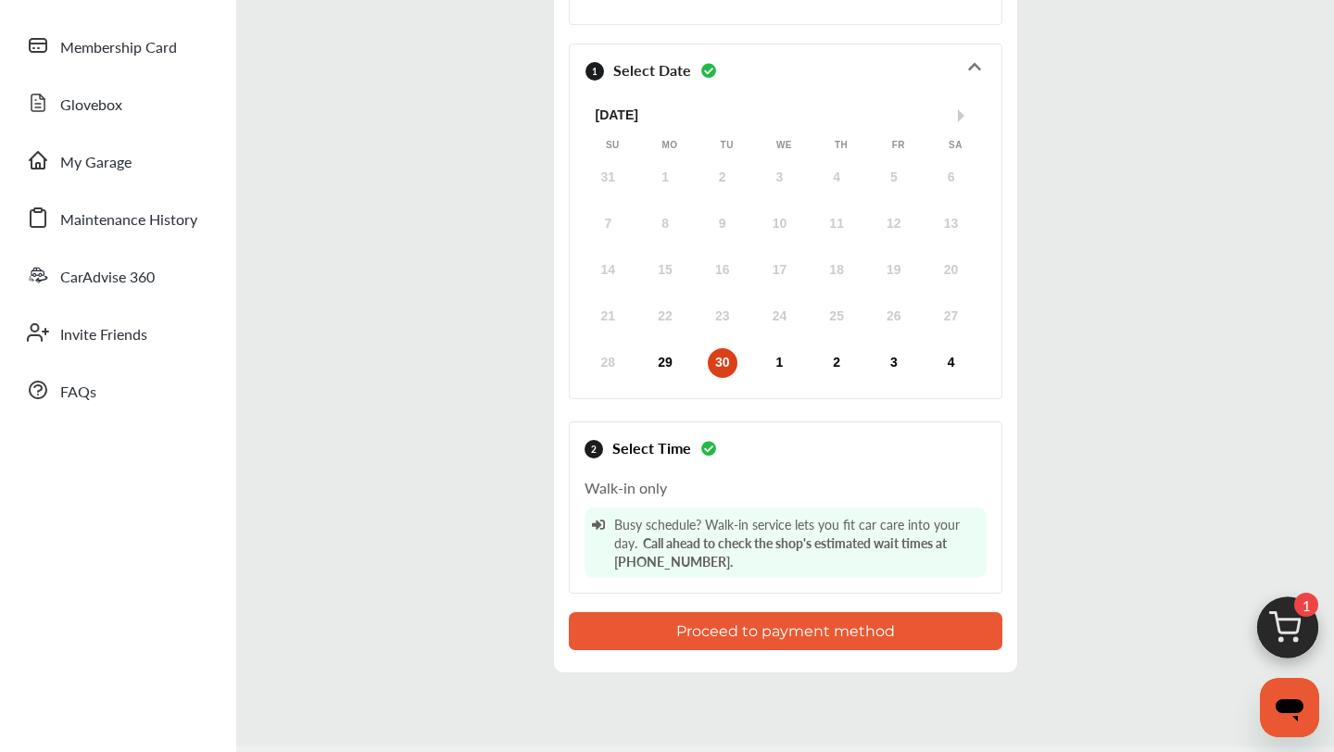
scroll to position [270, 0]
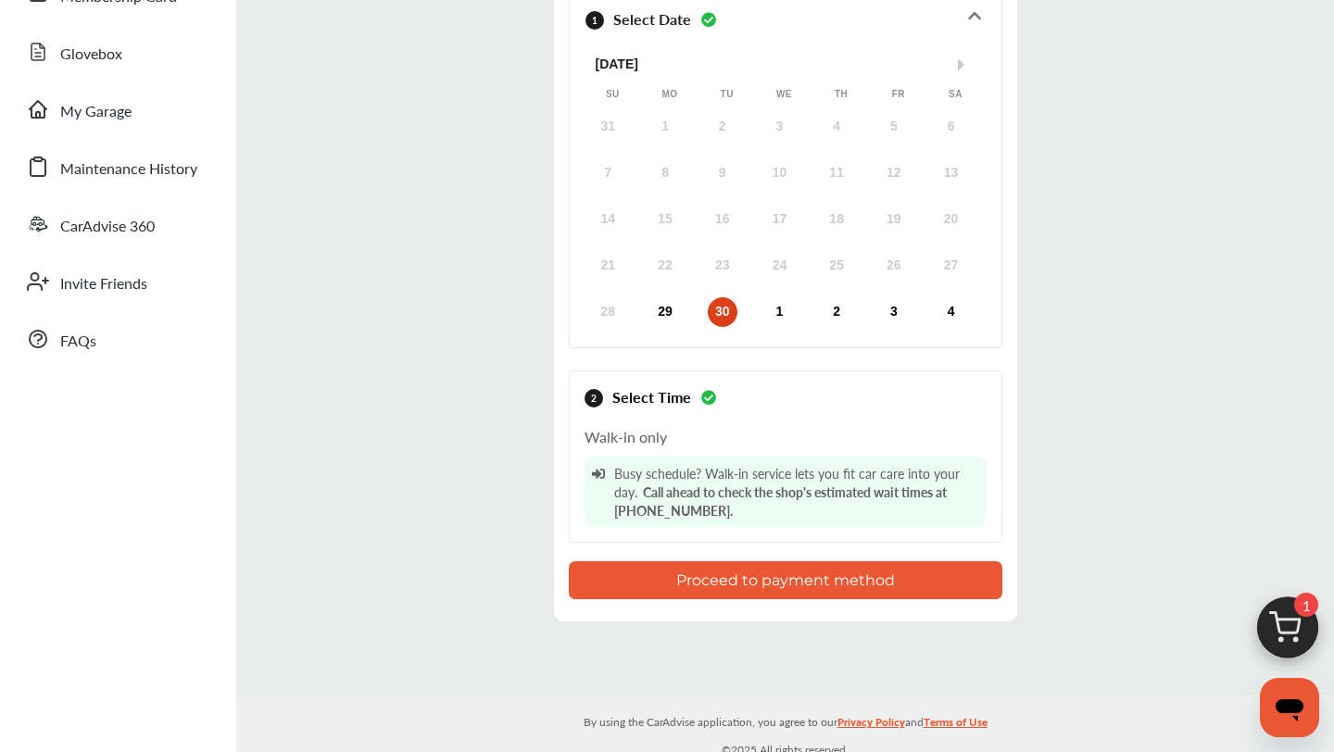
click at [728, 579] on button "Proceed to payment method" at bounding box center [785, 580] width 433 height 38
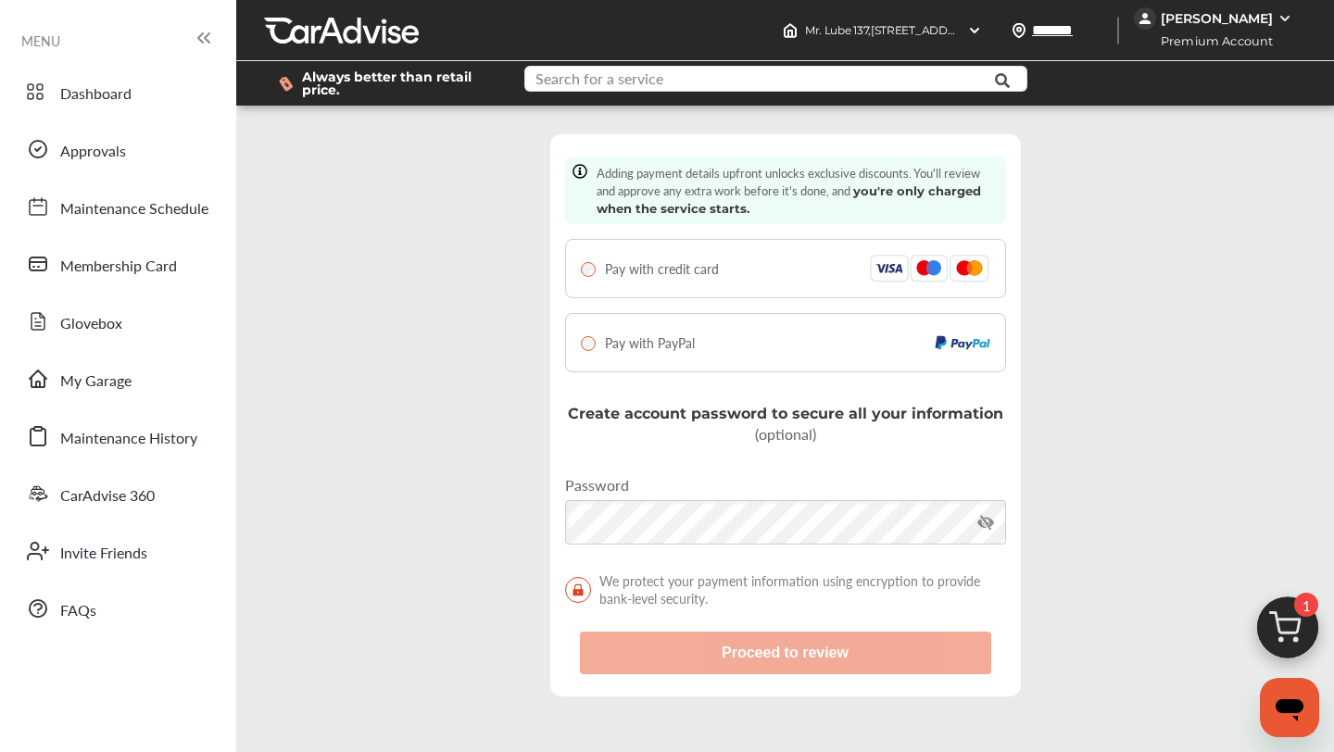
type input "**********"
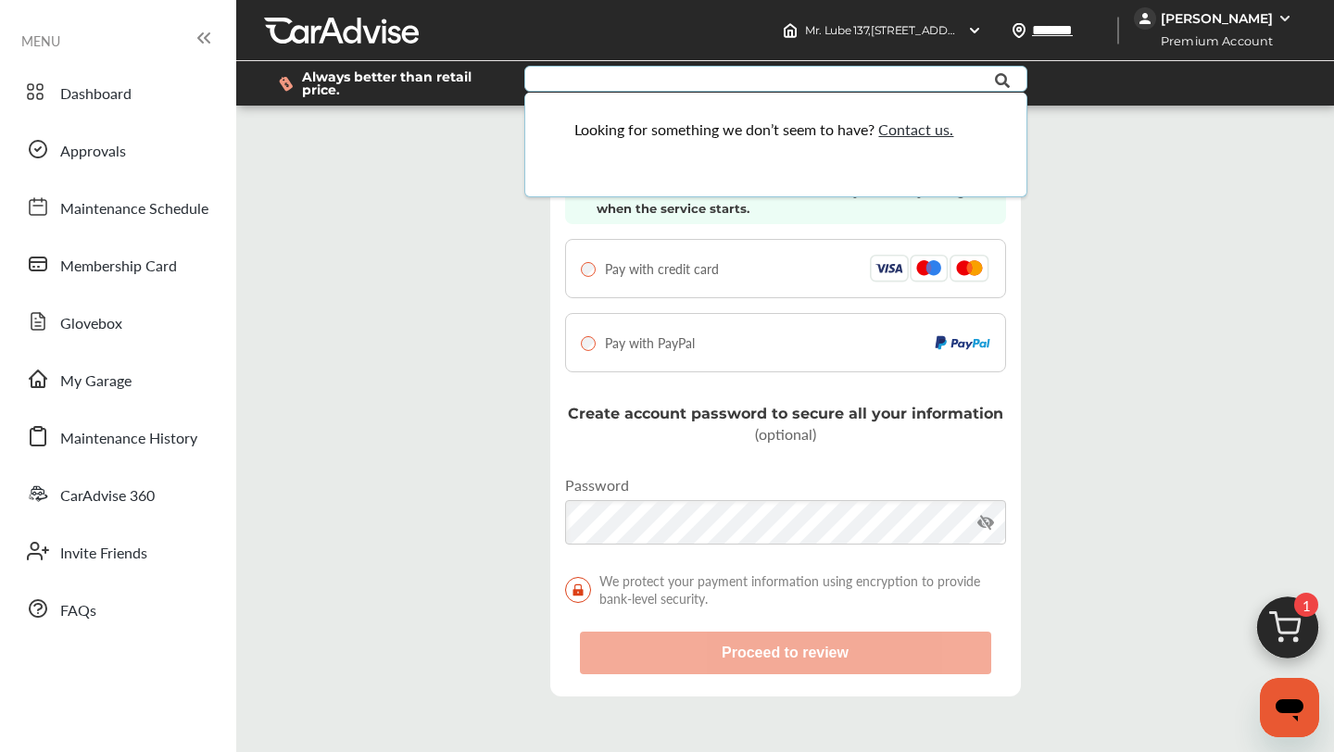
click at [510, 384] on div "Step 6 / 7 - Add payment details Cancel Adding payment details upfront unlocks …" at bounding box center [785, 415] width 1088 height 592
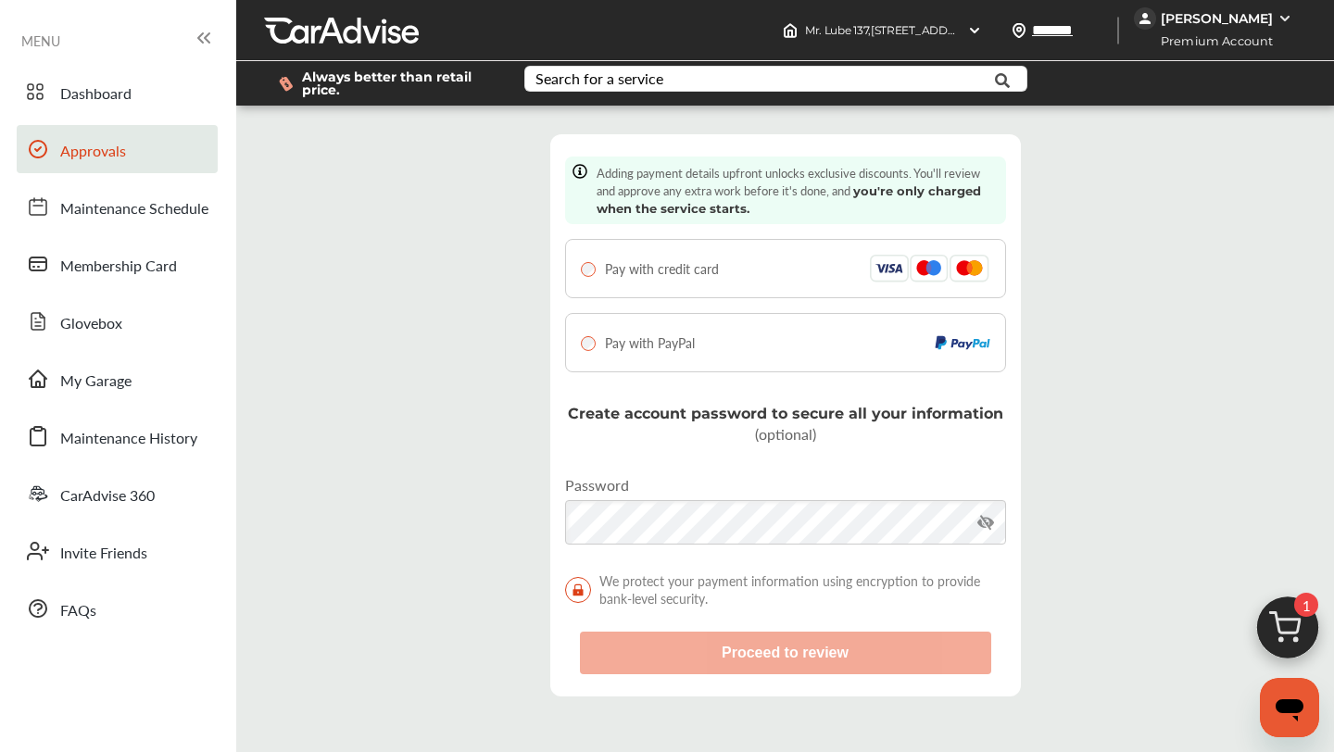
click at [134, 142] on link "Approvals" at bounding box center [117, 149] width 201 height 48
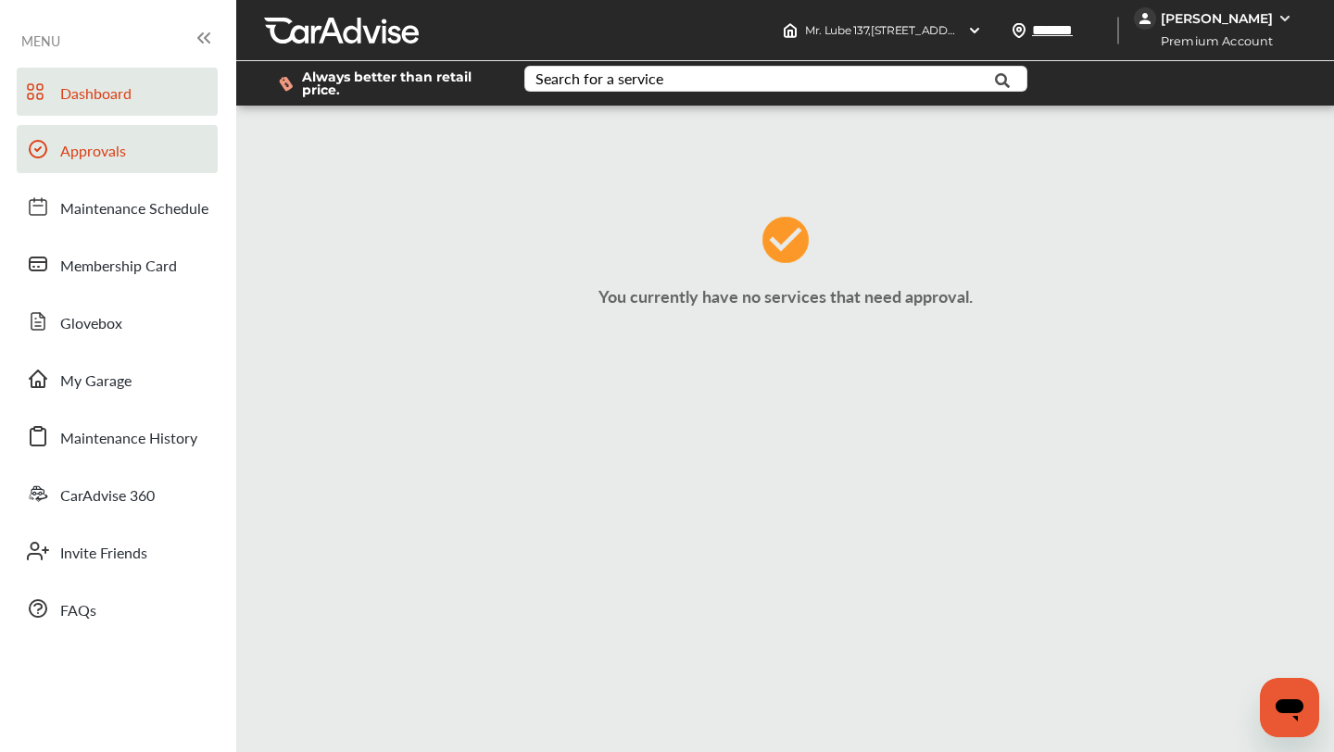
click at [128, 99] on span "Dashboard" at bounding box center [95, 94] width 71 height 24
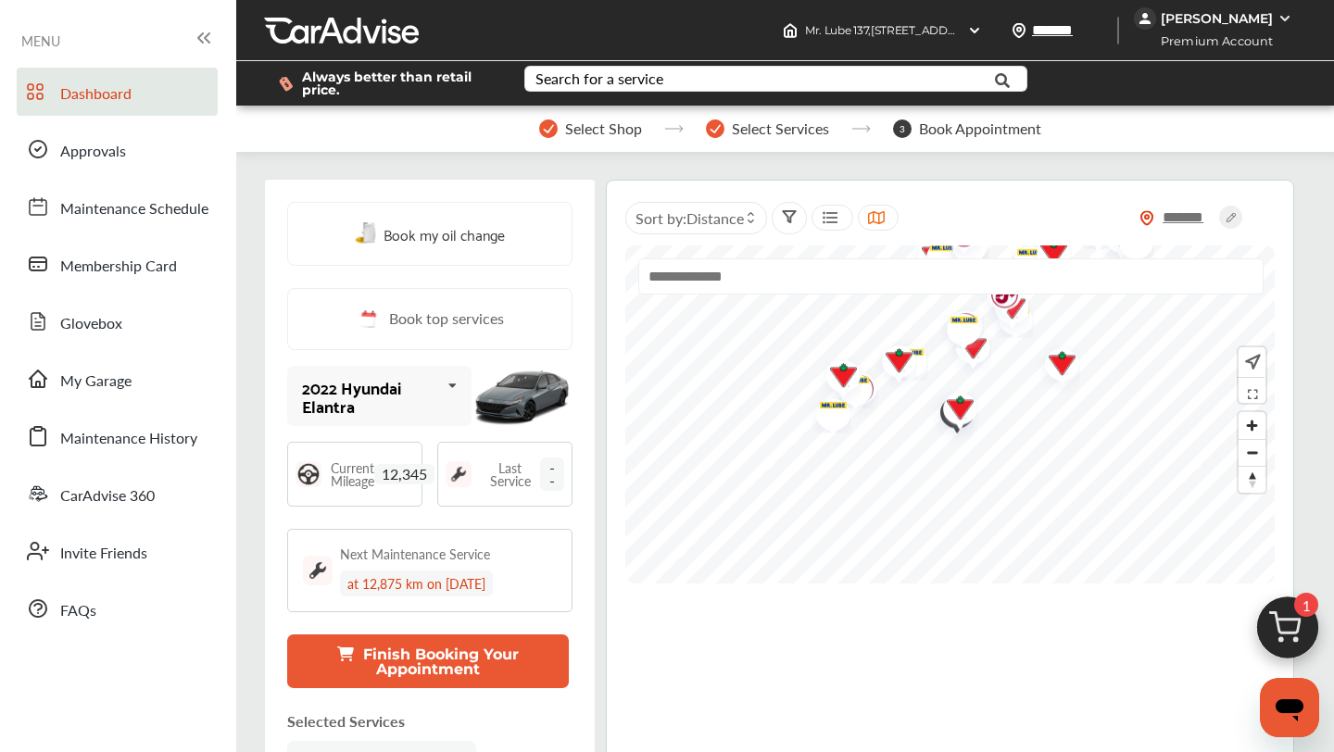
click at [128, 100] on span "Dashboard" at bounding box center [95, 94] width 71 height 24
click at [128, 101] on span "Dashboard" at bounding box center [95, 94] width 71 height 24
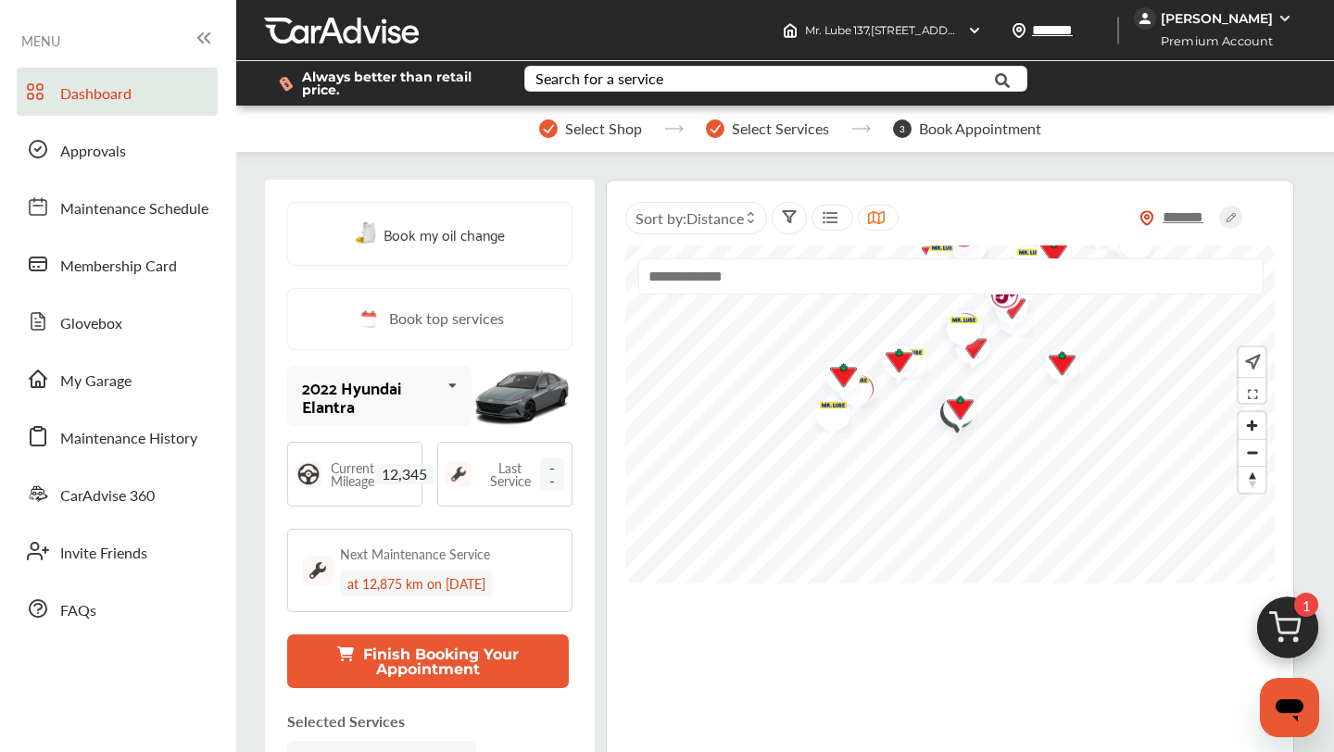
click at [128, 101] on span "Dashboard" at bounding box center [95, 94] width 71 height 24
click at [459, 654] on button "Finish Booking Your Appointment" at bounding box center [428, 661] width 282 height 54
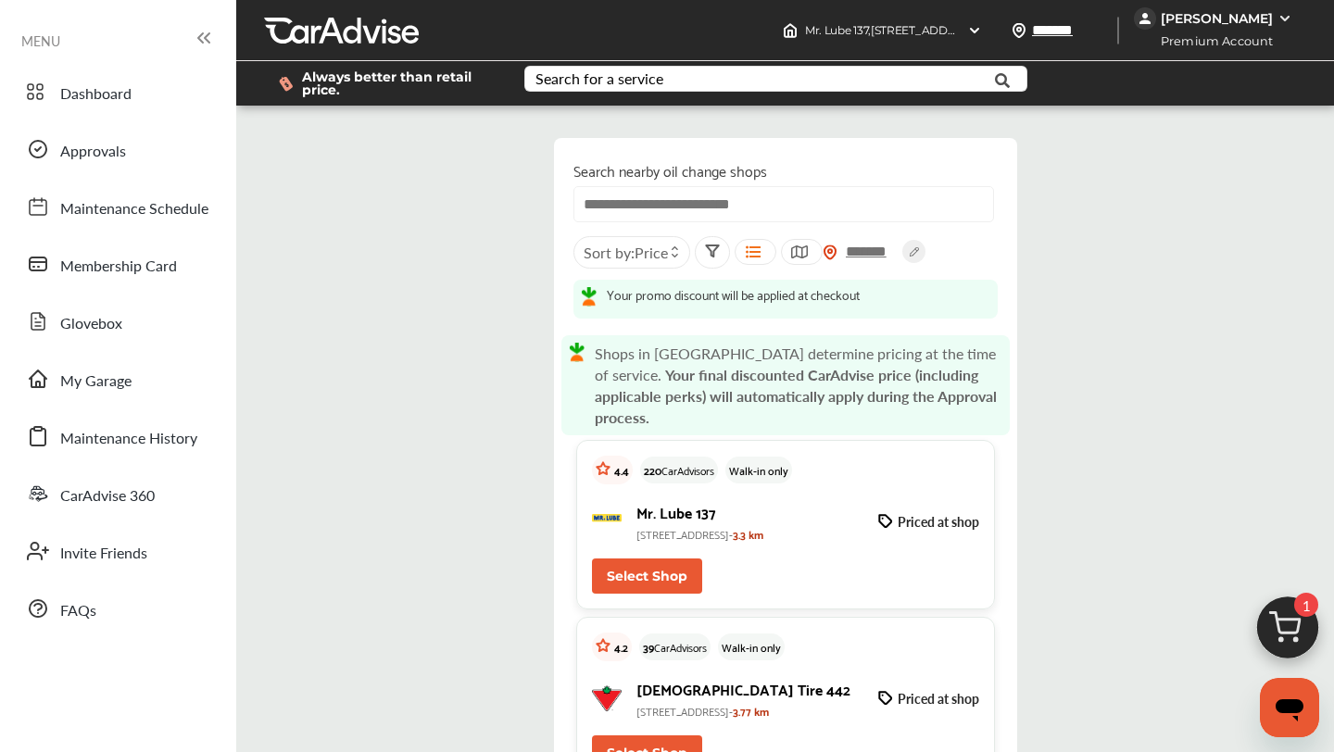
scroll to position [240, 0]
click at [662, 558] on button "Select Shop" at bounding box center [647, 575] width 110 height 35
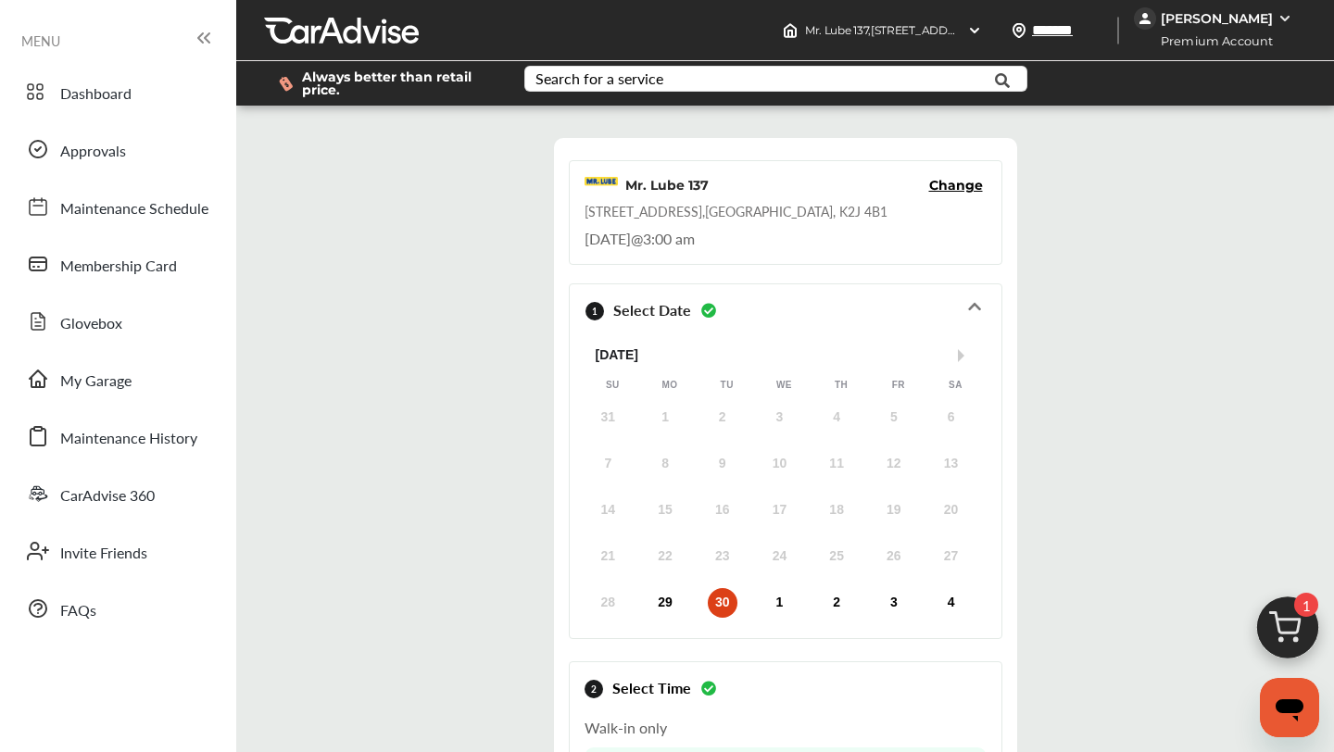
scroll to position [300, 0]
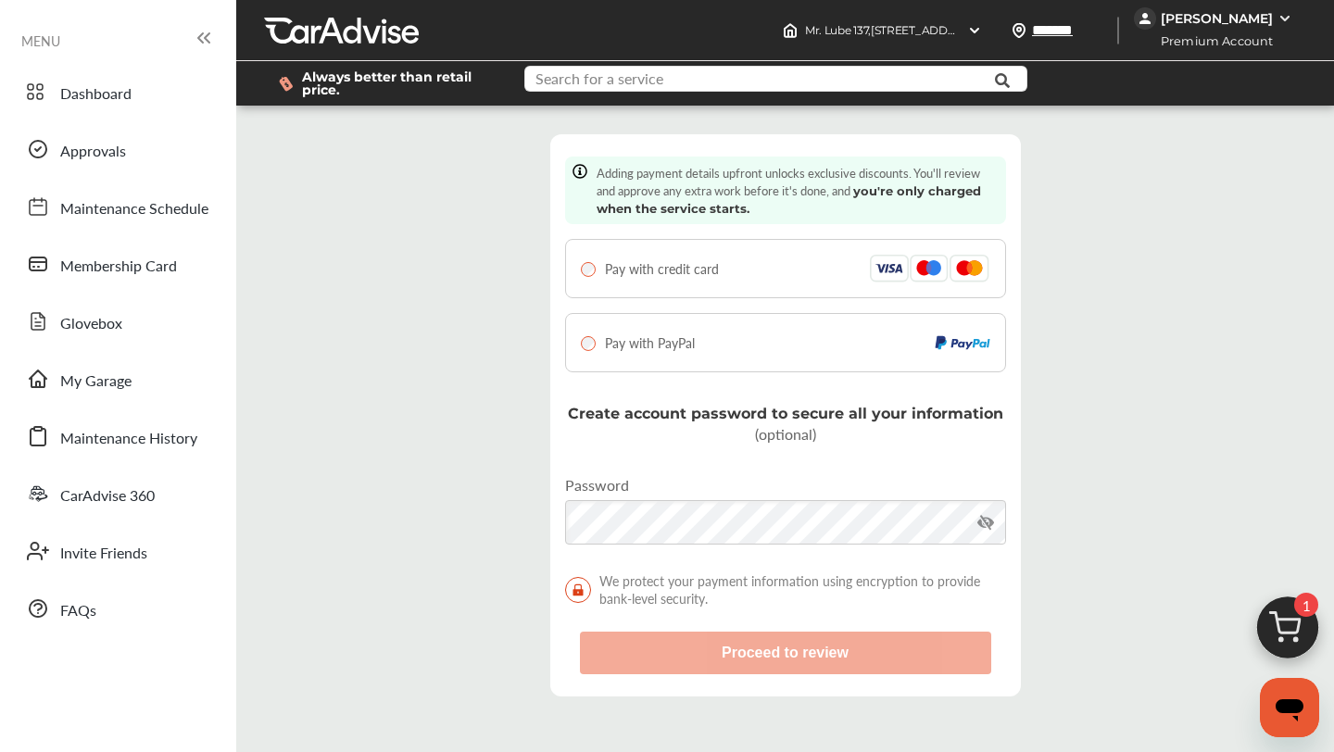
type input "**********"
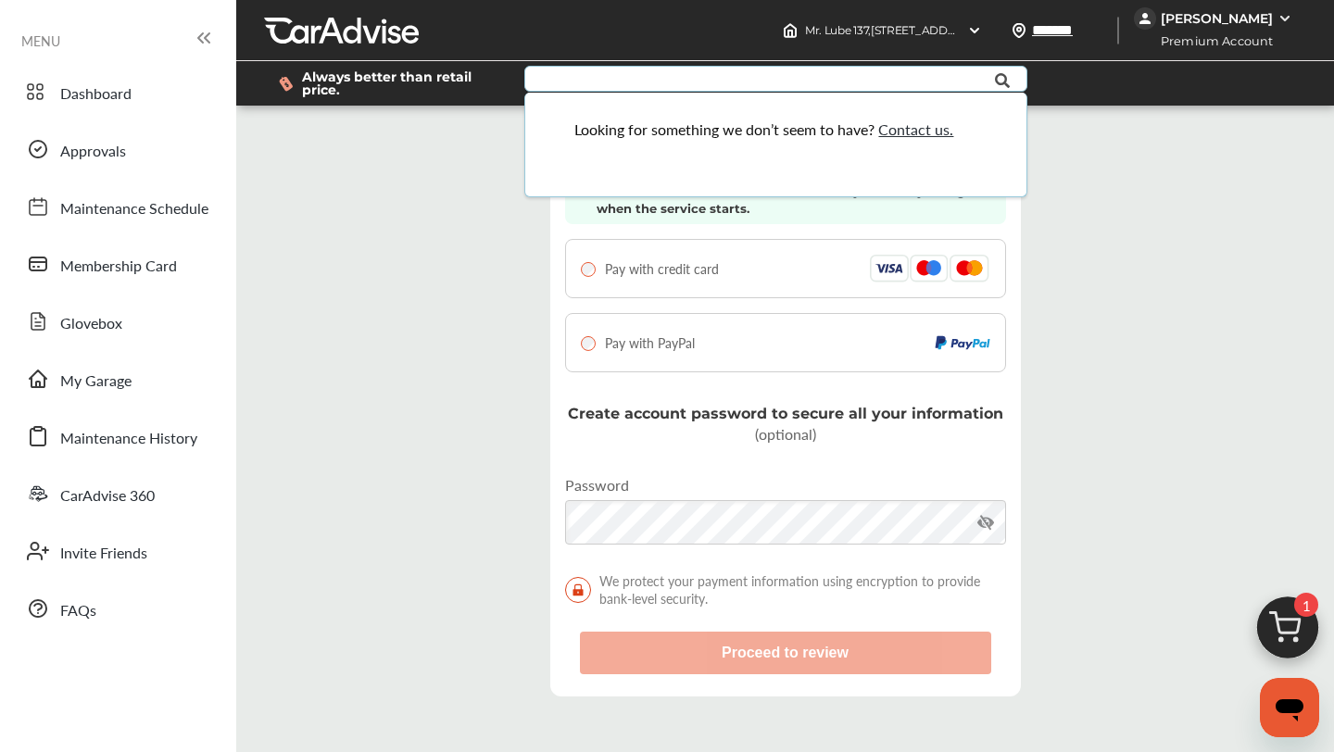
click at [671, 260] on span "Pay with credit card" at bounding box center [662, 268] width 114 height 19
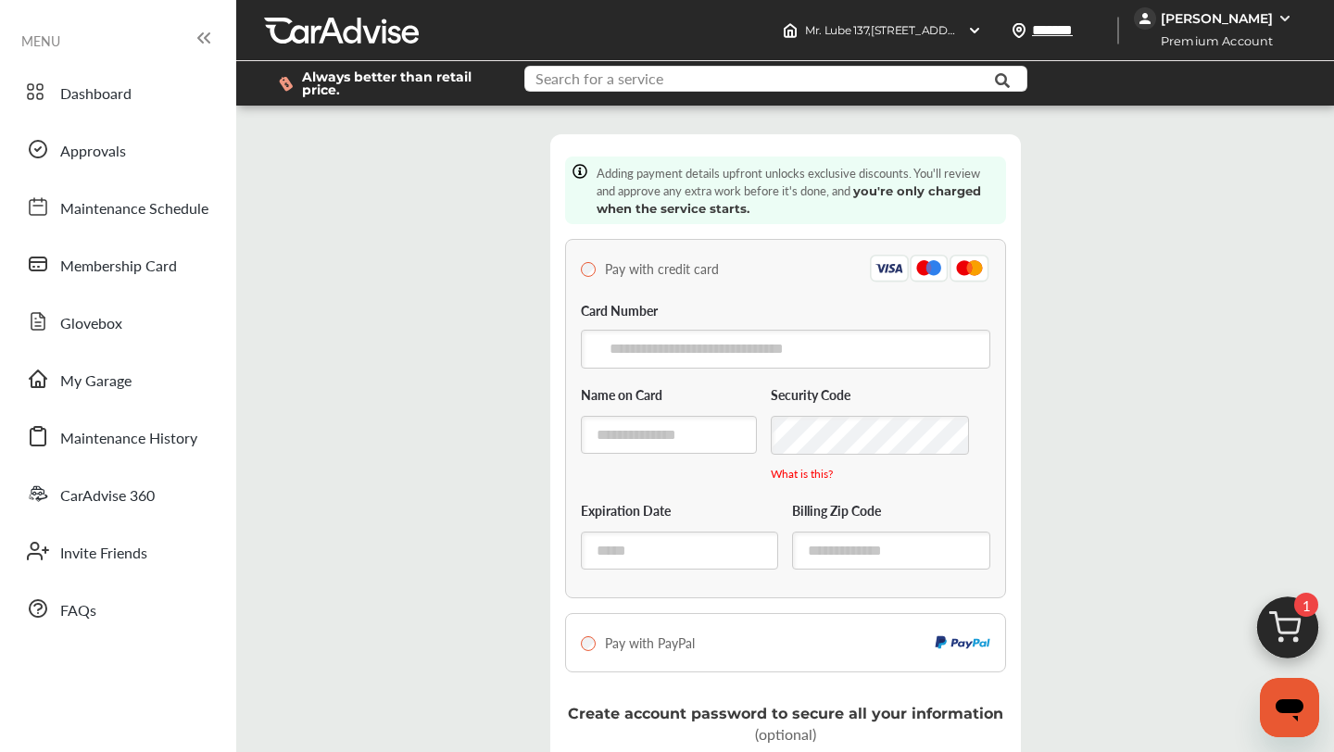
type input "**********"
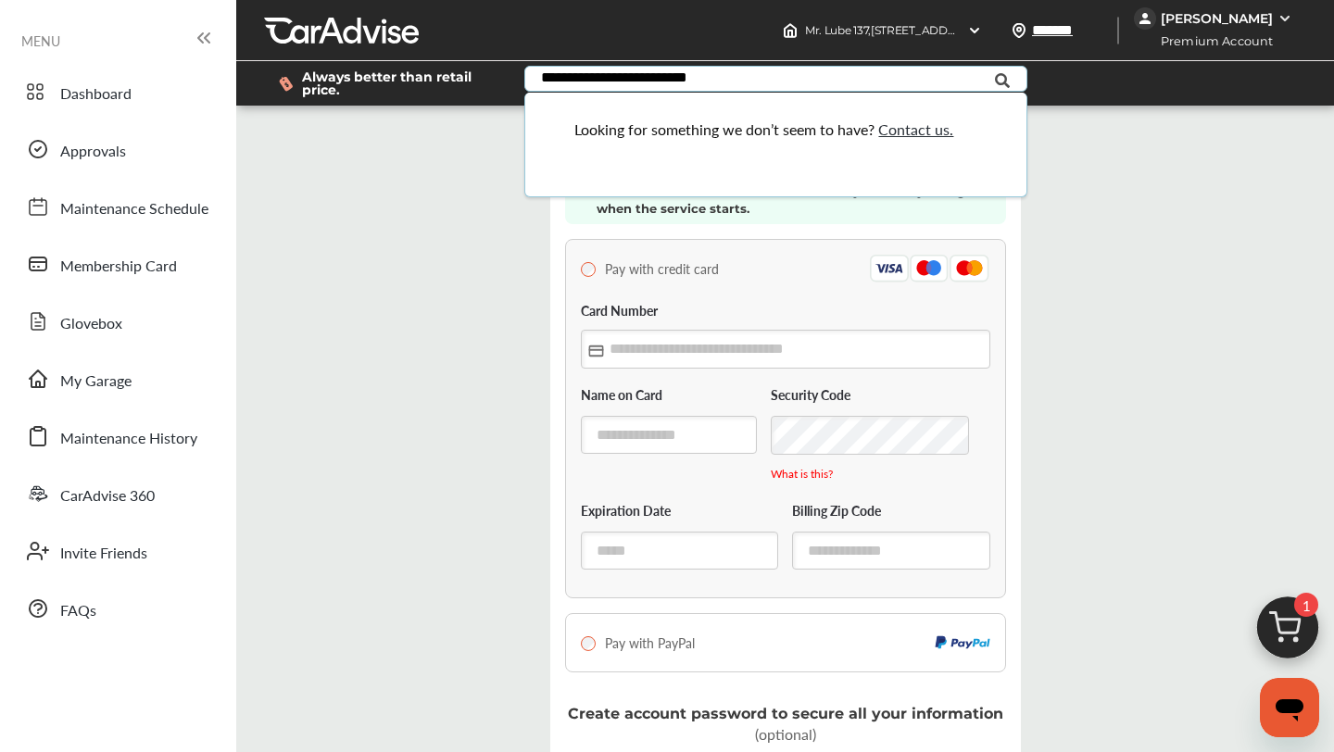
scroll to position [156, 0]
click at [718, 330] on input "text" at bounding box center [785, 349] width 409 height 38
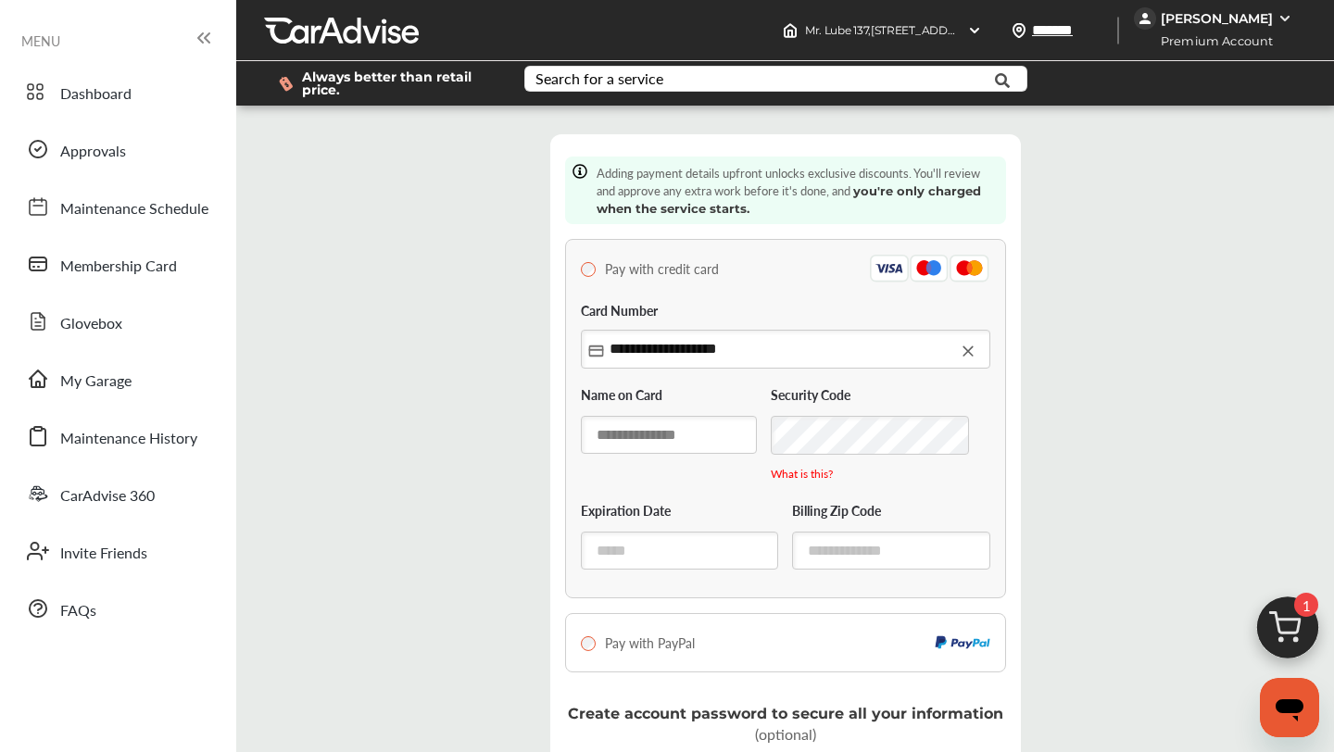
type input "**********"
click at [661, 416] on input "text" at bounding box center [669, 435] width 177 height 38
type input "**********"
click at [682, 533] on input "text" at bounding box center [680, 552] width 198 height 38
type input "*****"
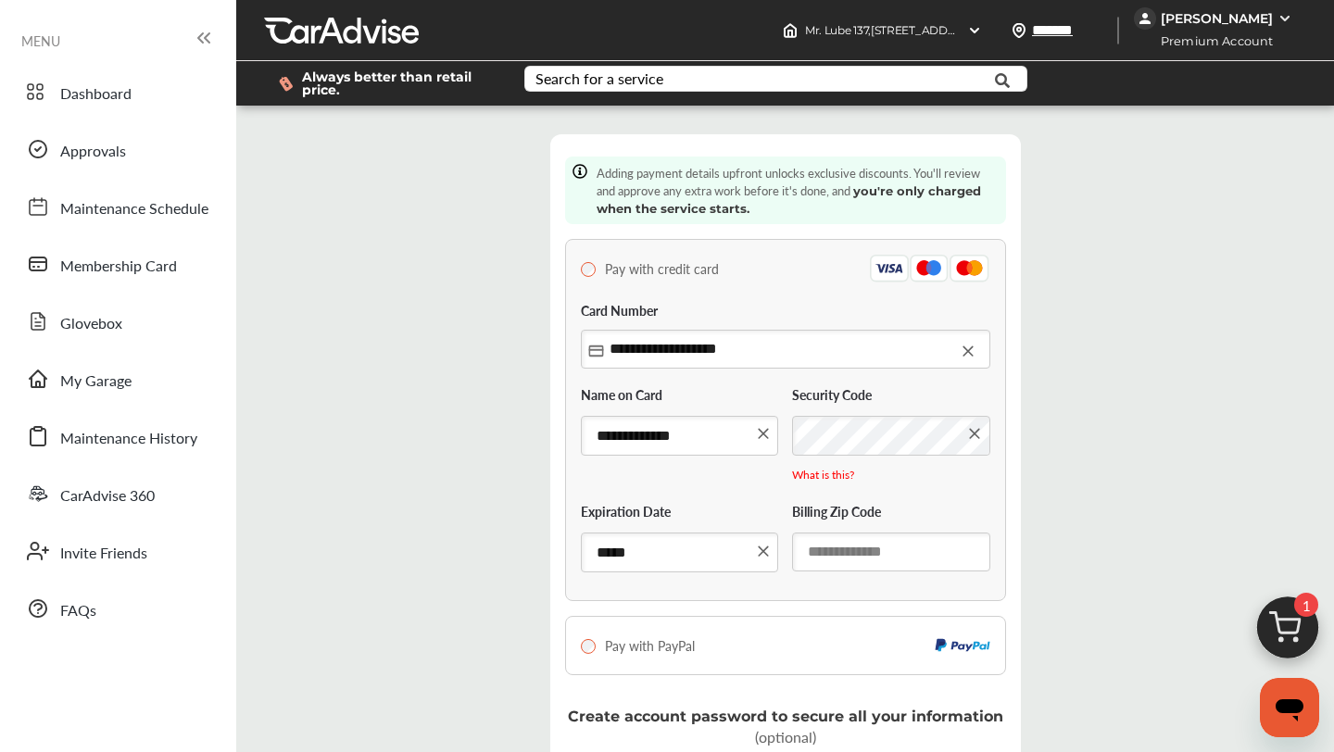
click at [857, 533] on input "text" at bounding box center [891, 552] width 198 height 38
type input "******"
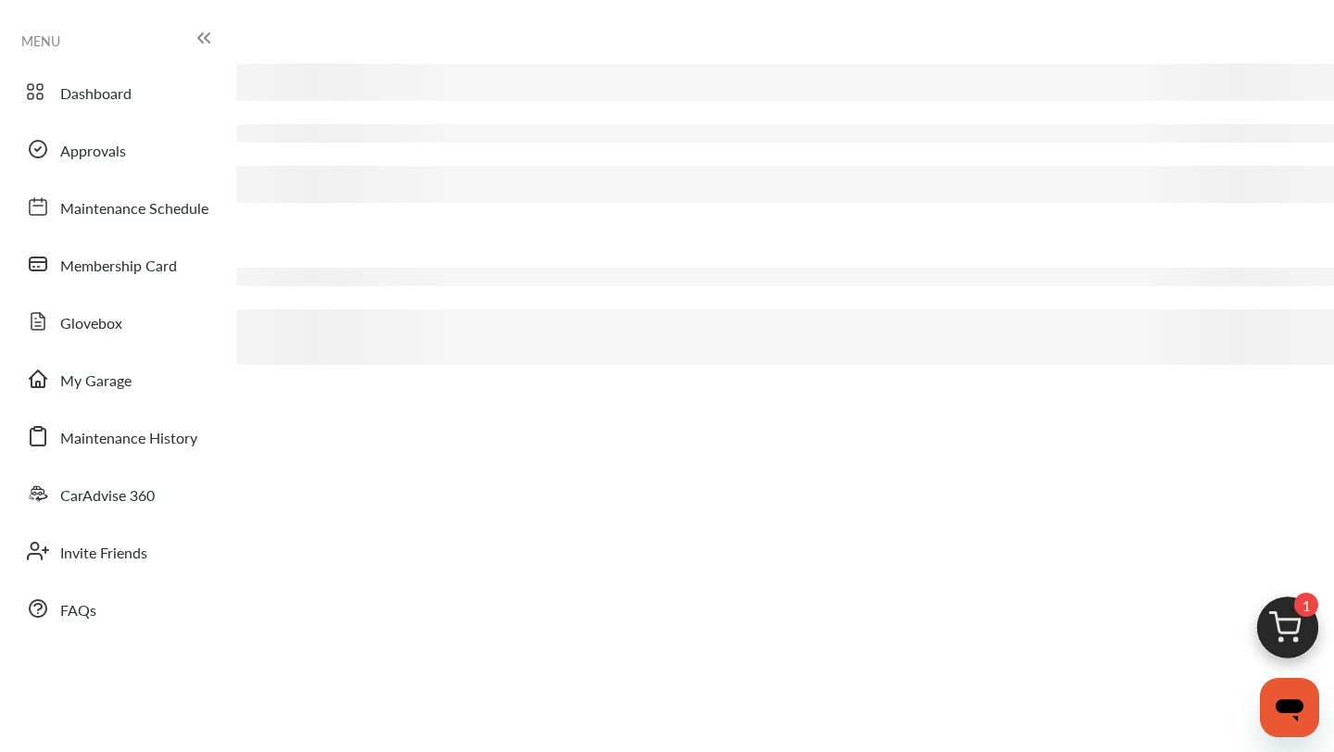
scroll to position [80, 0]
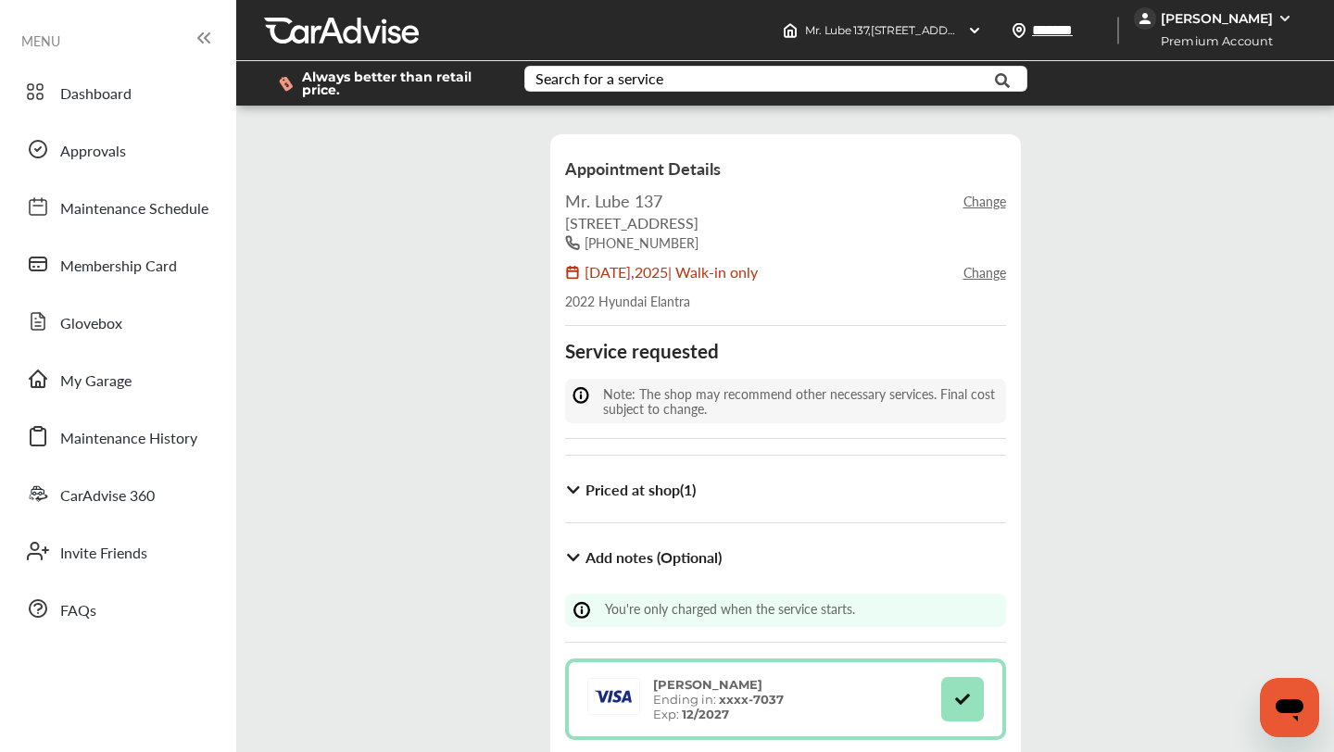
scroll to position [90, 0]
click at [576, 483] on icon at bounding box center [574, 490] width 18 height 15
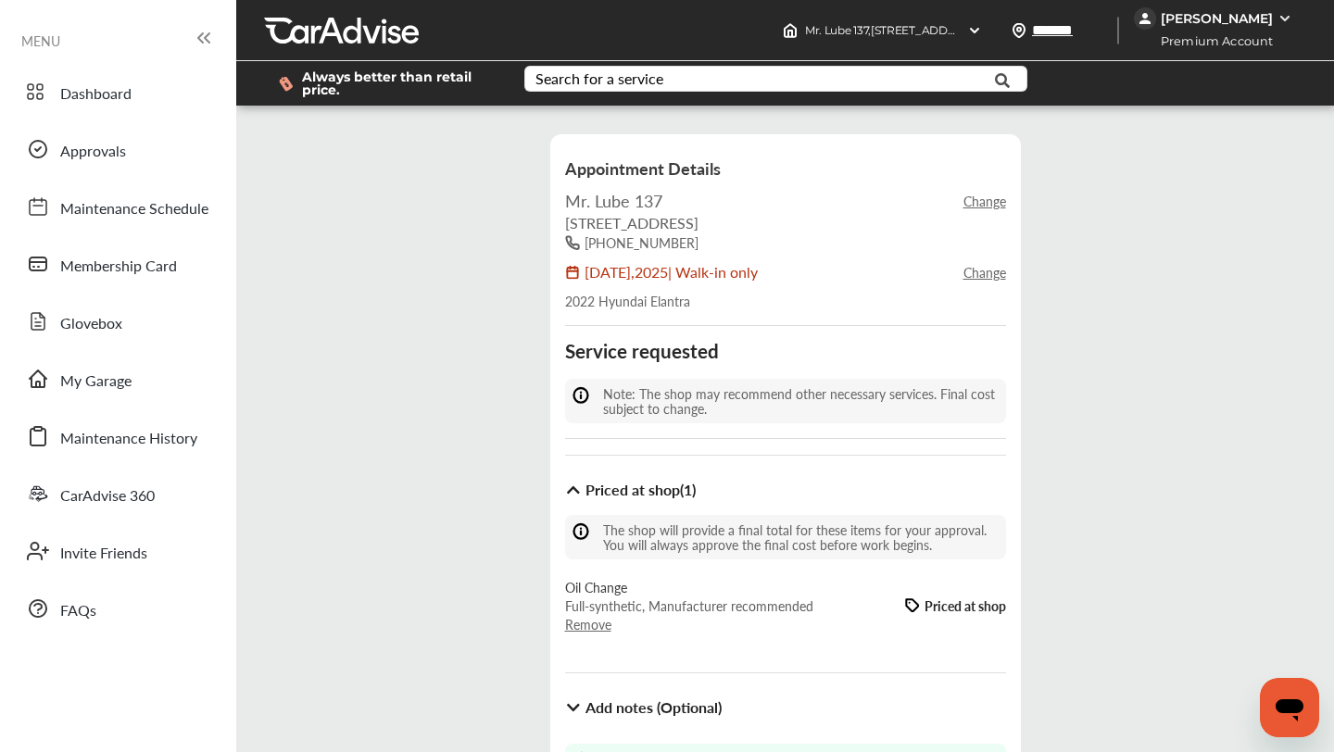
scroll to position [246, 0]
